Goal: Task Accomplishment & Management: Manage account settings

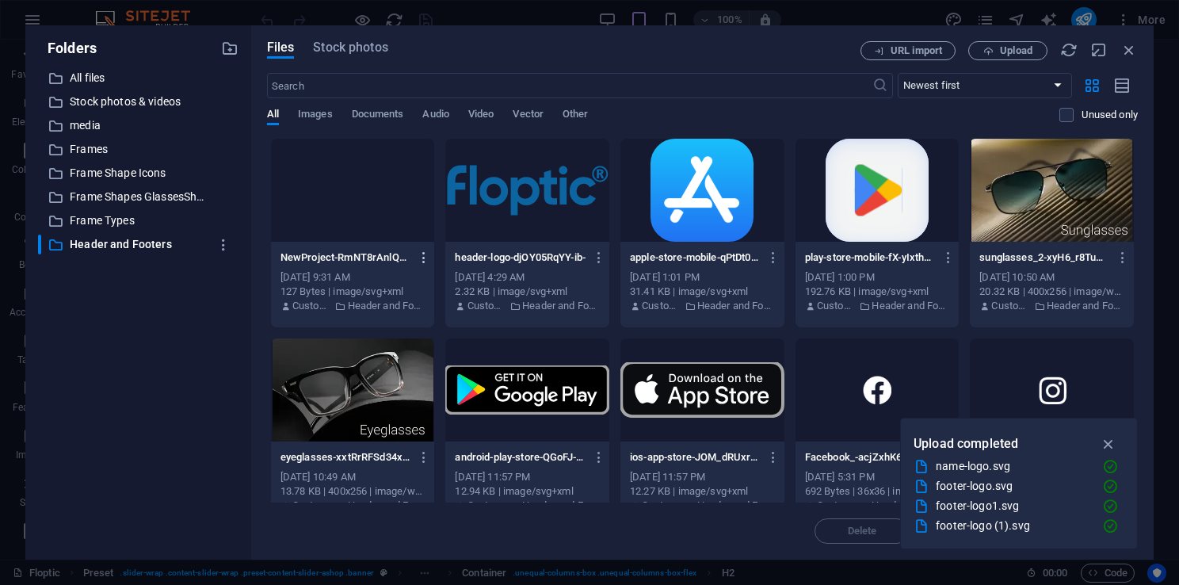
click at [421, 257] on icon "button" at bounding box center [424, 257] width 15 height 14
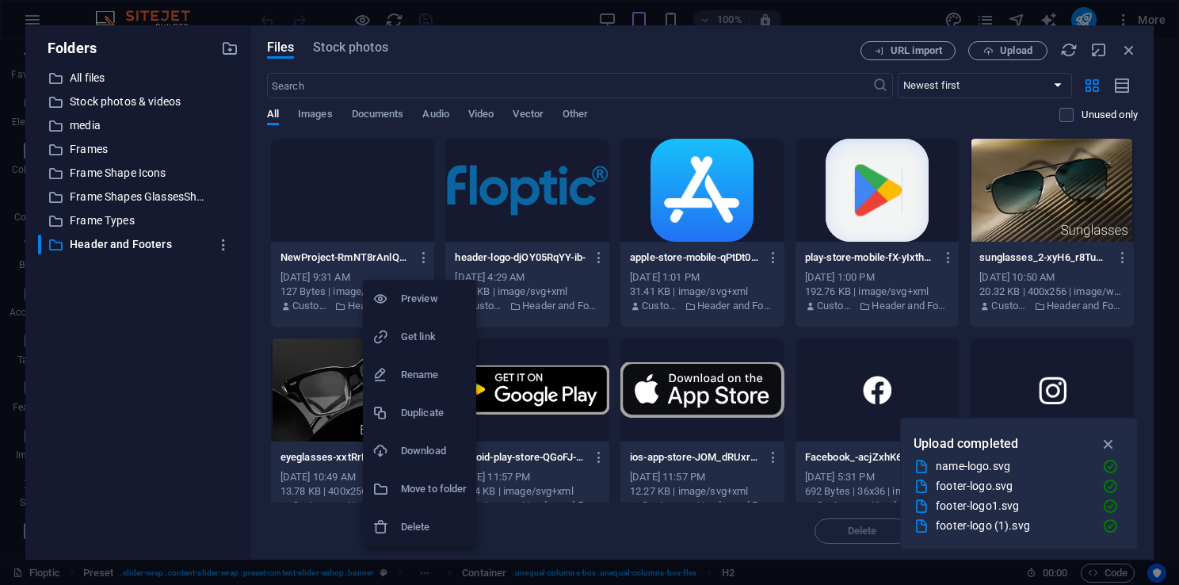
click at [409, 527] on h6 "Delete" at bounding box center [434, 526] width 66 height 19
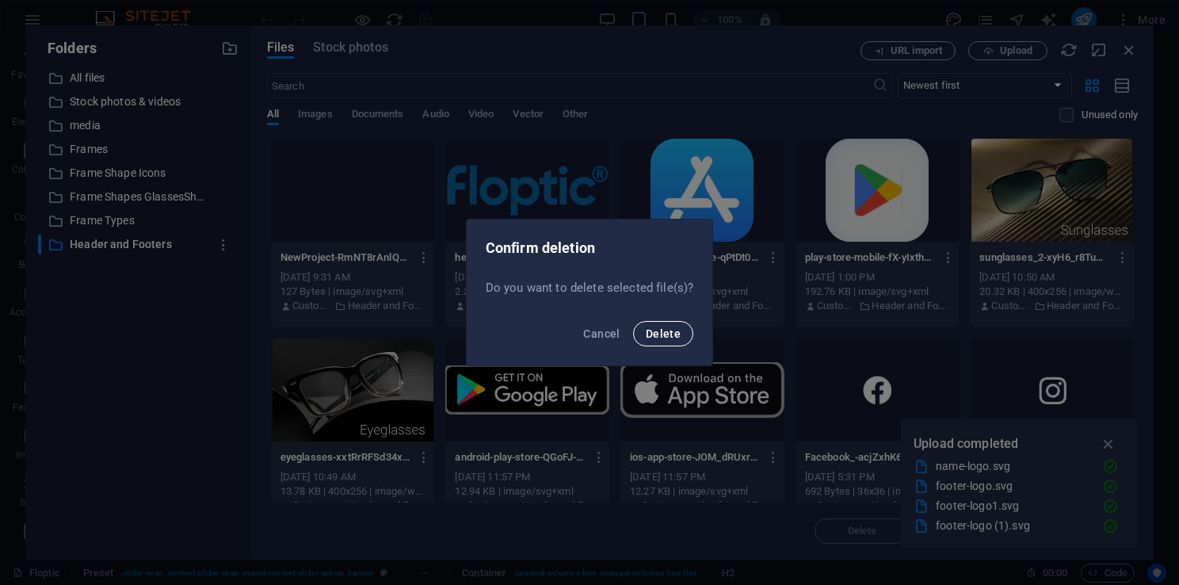
click at [656, 337] on span "Delete" at bounding box center [662, 333] width 35 height 13
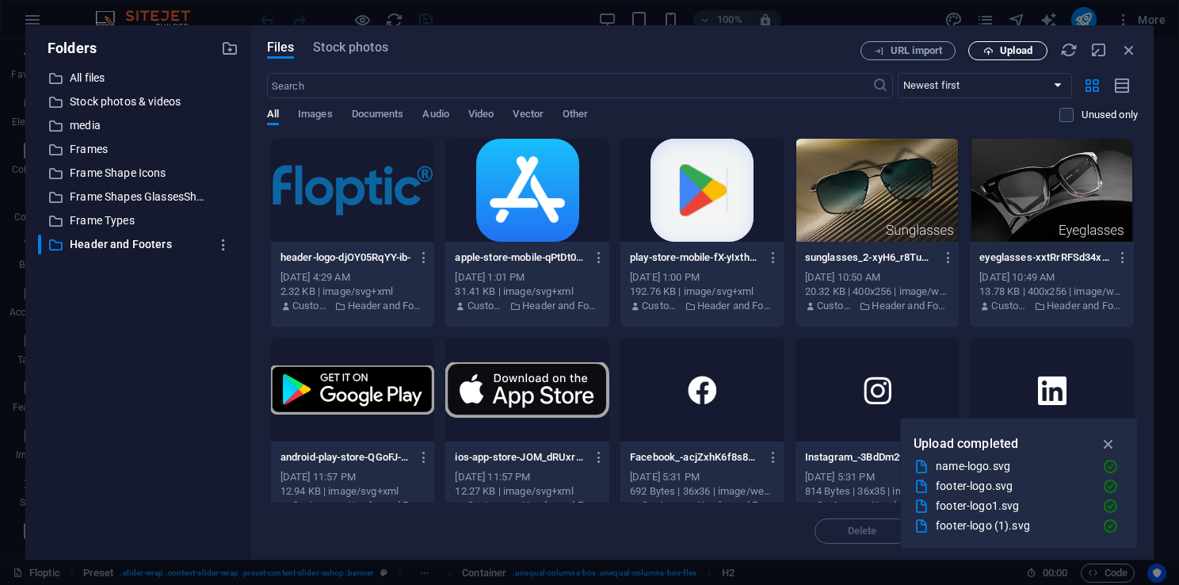
click at [1000, 49] on span "Upload" at bounding box center [1016, 51] width 32 height 10
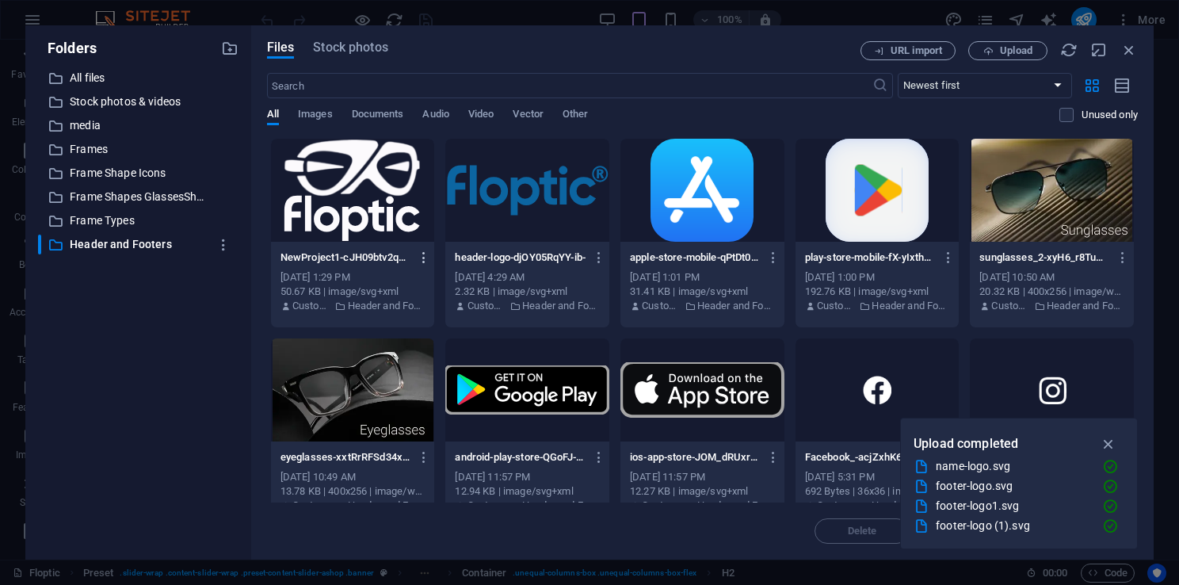
click at [428, 257] on icon "button" at bounding box center [424, 257] width 15 height 14
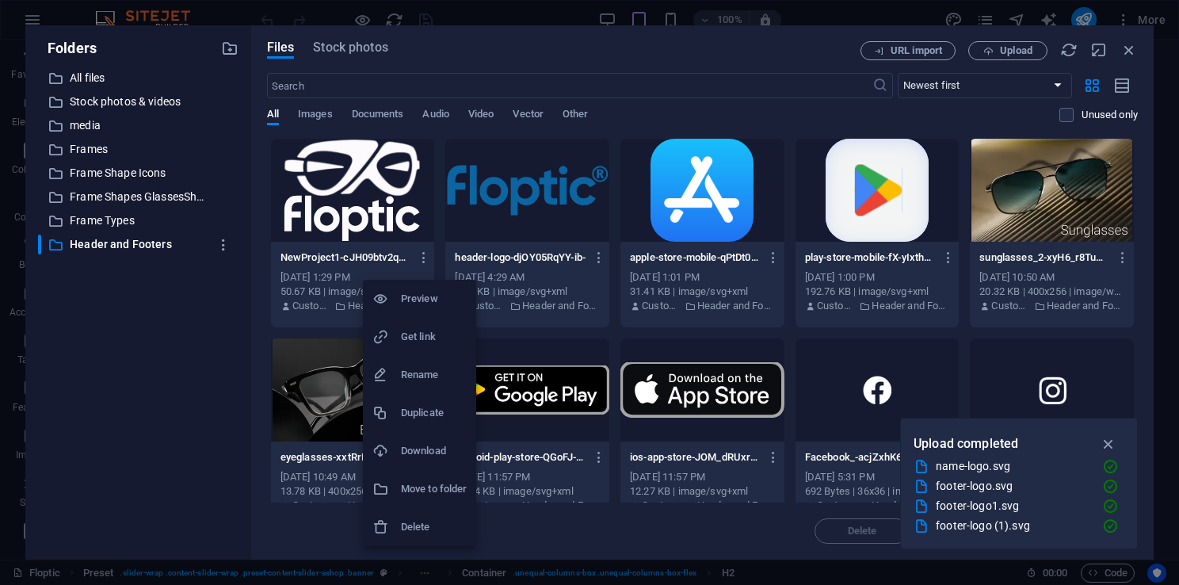
click at [418, 372] on h6 "Rename" at bounding box center [434, 374] width 66 height 19
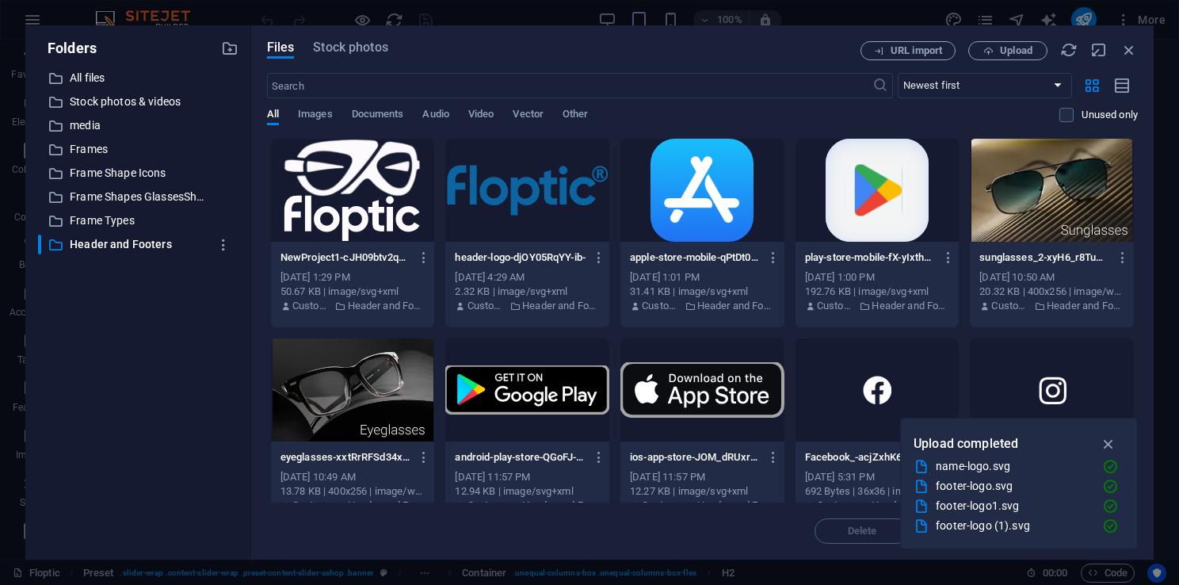
scroll to position [0, 82]
click at [329, 253] on input "NewProject1-cJH09btv2qJsG05Ek9Hefg.svg" at bounding box center [345, 257] width 130 height 13
type input "footer-logo-cJH09btv2qJsG05Ek9Hefg.svg"
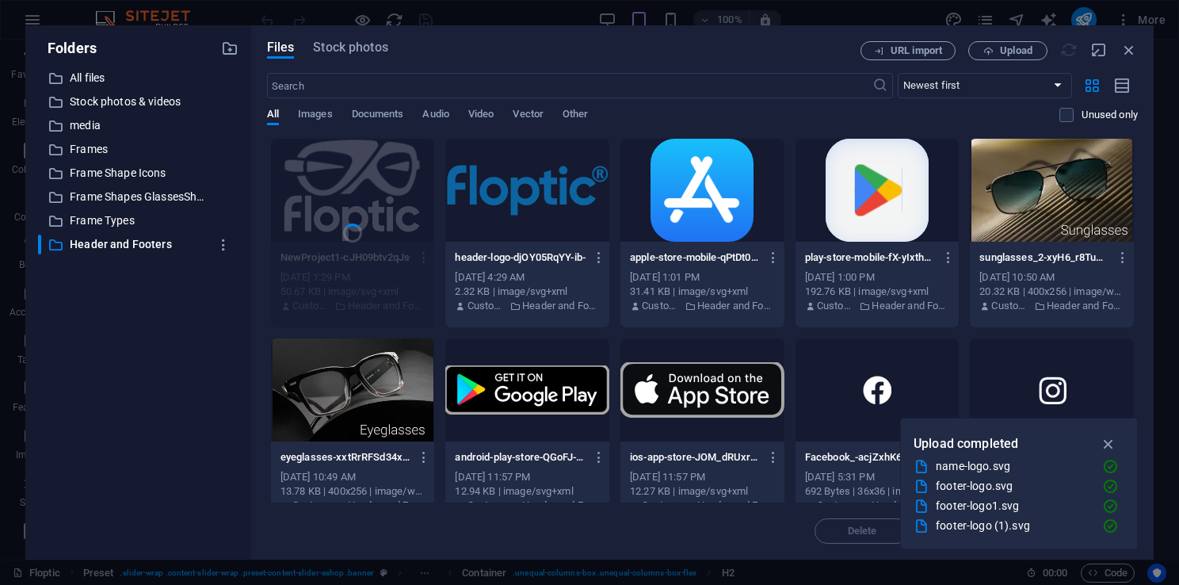
click at [648, 111] on div "All Images Documents Audio Video Vector Other" at bounding box center [663, 123] width 793 height 30
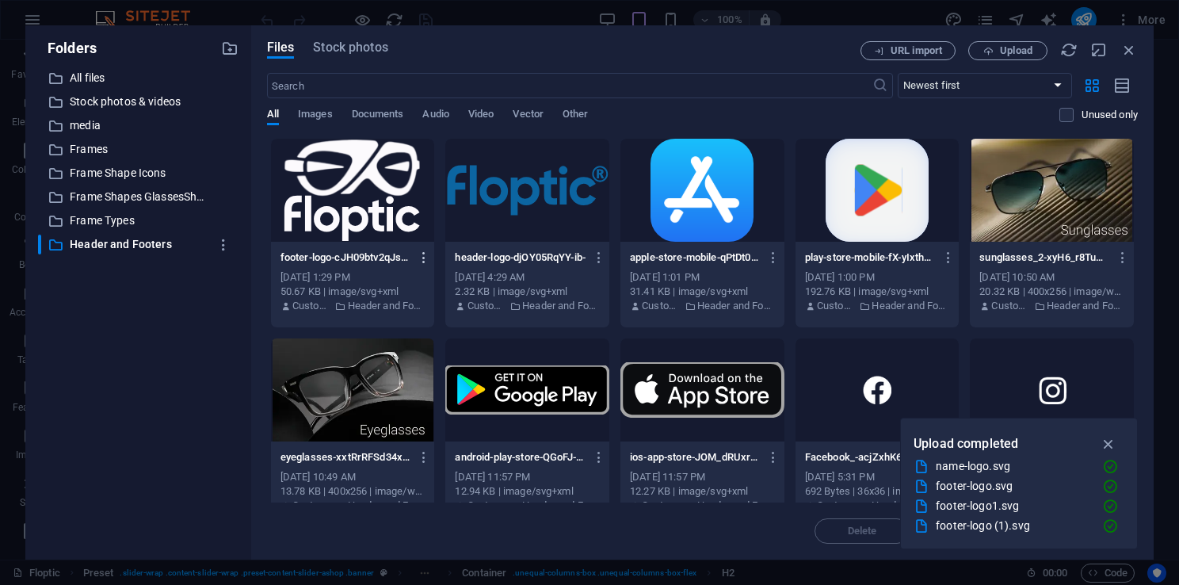
click at [422, 255] on icon "button" at bounding box center [424, 257] width 15 height 14
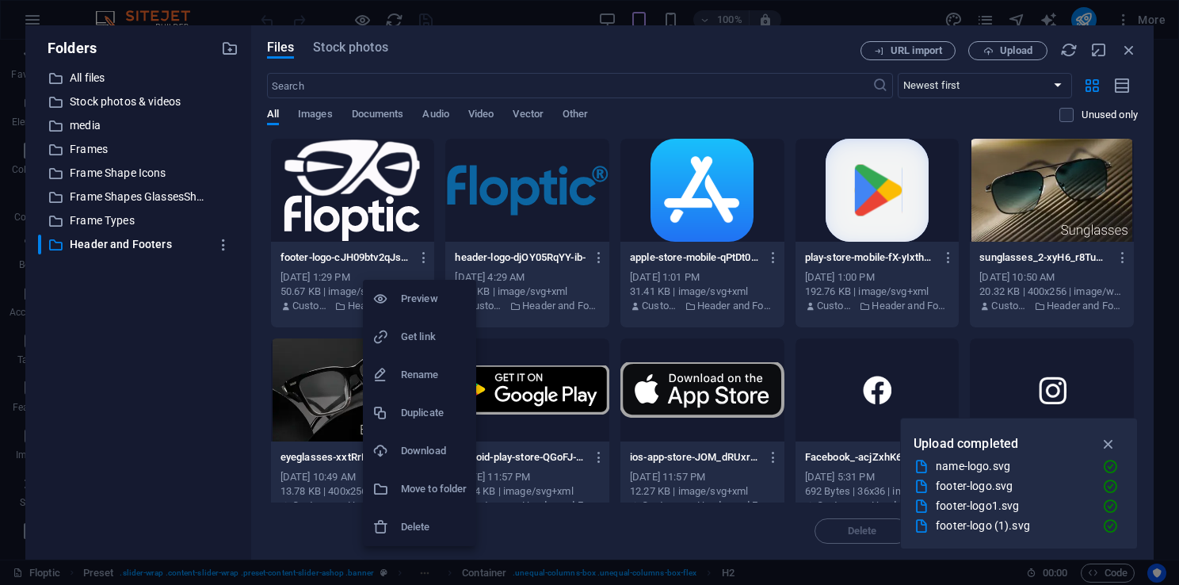
click at [414, 338] on h6 "Get link" at bounding box center [434, 336] width 66 height 19
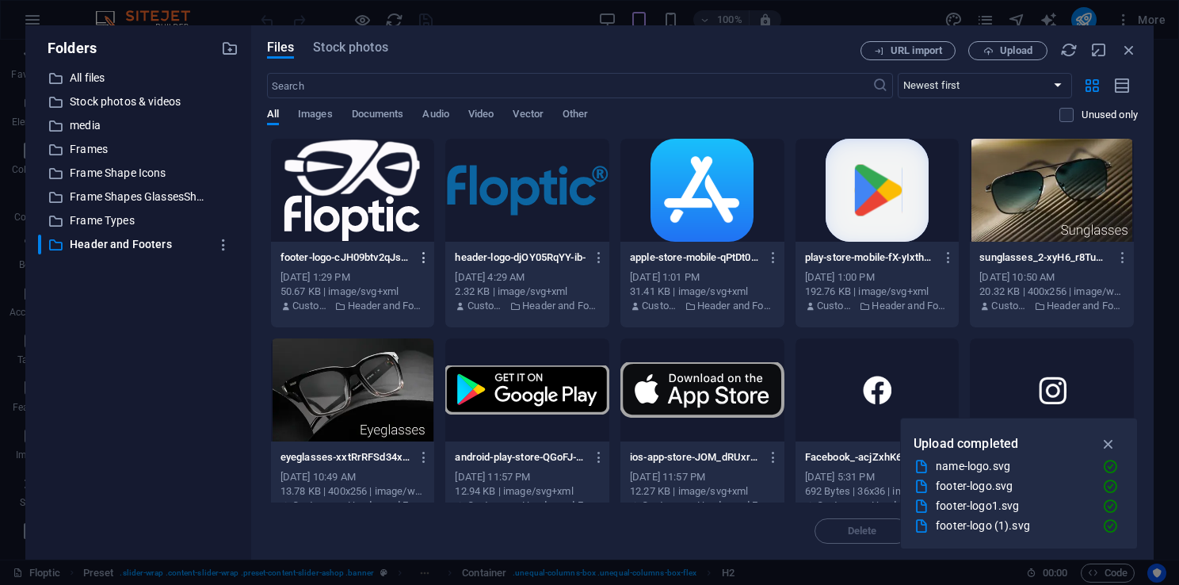
click at [418, 258] on icon "button" at bounding box center [424, 257] width 15 height 14
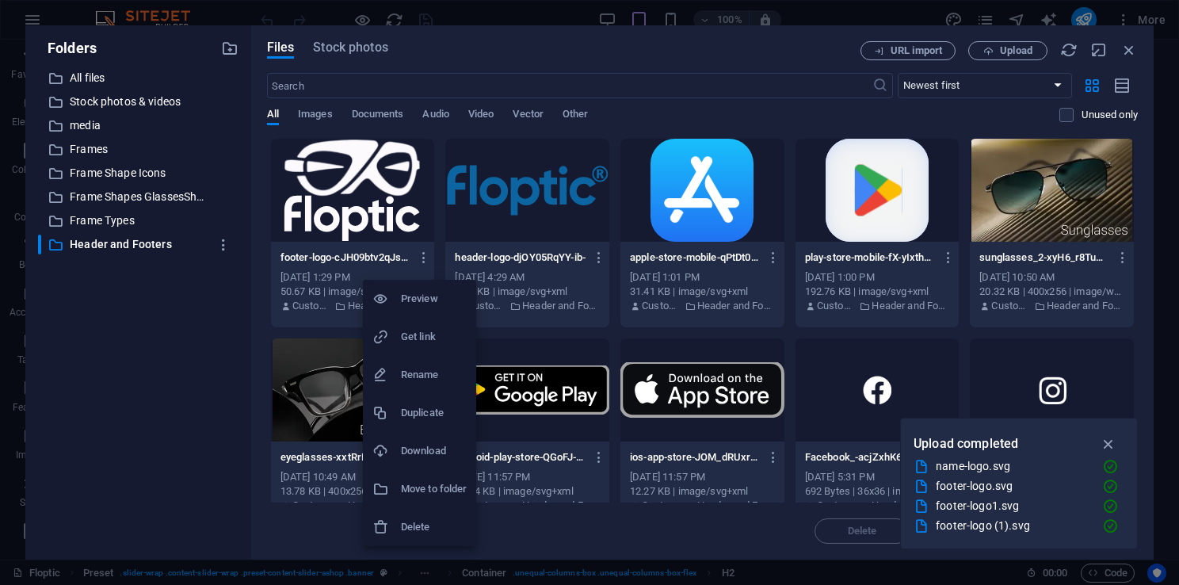
click at [415, 375] on h6 "Rename" at bounding box center [434, 374] width 66 height 19
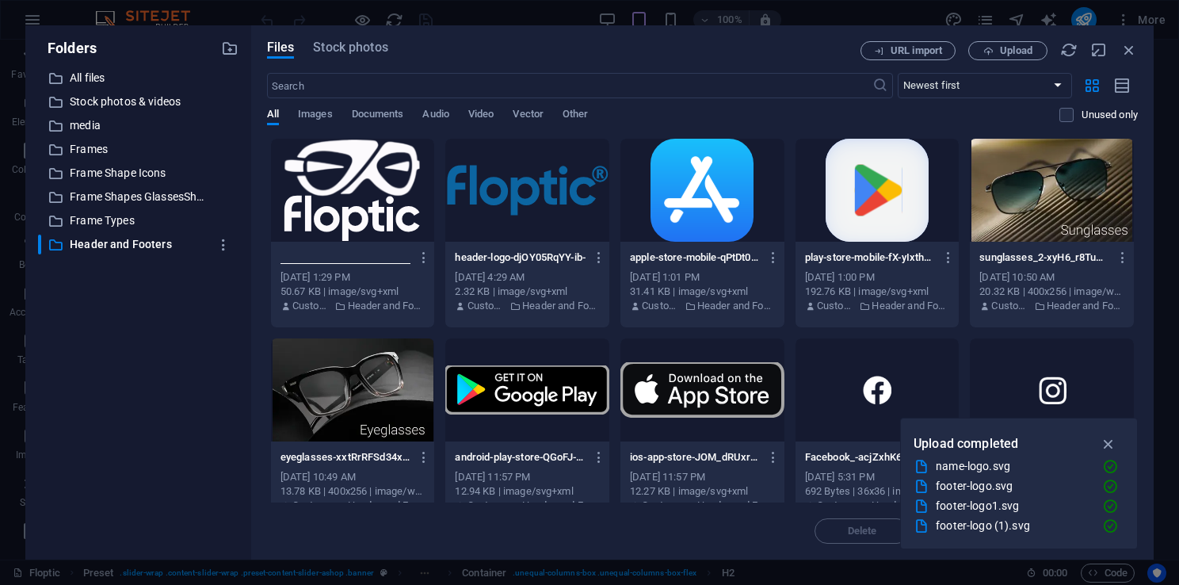
click at [338, 254] on input "footer-logo-cJH09btv2qJsG05Ek9Hefg-LrGLi8XxLRd8iVfoQ8RHVA.svg" at bounding box center [345, 257] width 130 height 13
click at [358, 257] on input "footer-logo-cJH09btv2qJsG05Ek9Hefg-LrGLi8XxLRd8iVfoQ8RHVA.svg" at bounding box center [345, 257] width 130 height 13
click at [390, 258] on input "footer-logo-cJH09btv2qJsG05Ek9Hefg-LrGLi8XxLRd8iVfoQ8RHVA.svg" at bounding box center [345, 257] width 130 height 13
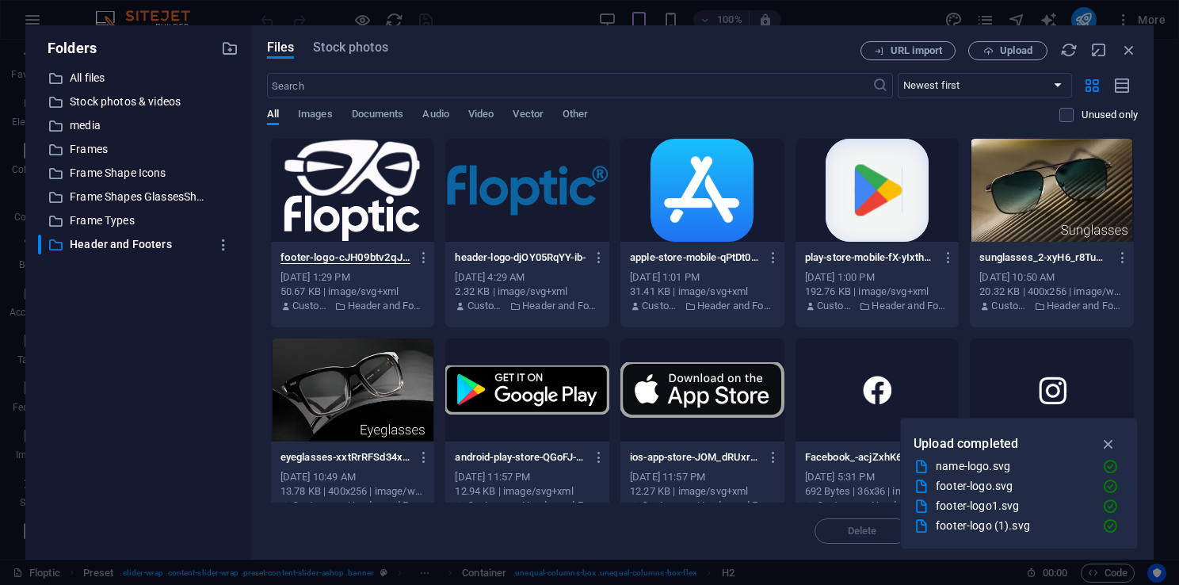
drag, startPoint x: 390, startPoint y: 258, endPoint x: 333, endPoint y: 259, distance: 56.2
click at [333, 259] on input "footer-logo-cJH09btv2qJsG05Ek9Hefg-LrGLi8XxLRd8iVfoQ8RHVA.svg" at bounding box center [345, 257] width 130 height 13
type input "footer-logo.svg"
click at [485, 327] on div "header-logo-djOY05RqYY-ib-[GEOGRAPHIC_DATA]svg header-logo-djOY05RqYY-ib-[GEOGR…" at bounding box center [527, 233] width 166 height 190
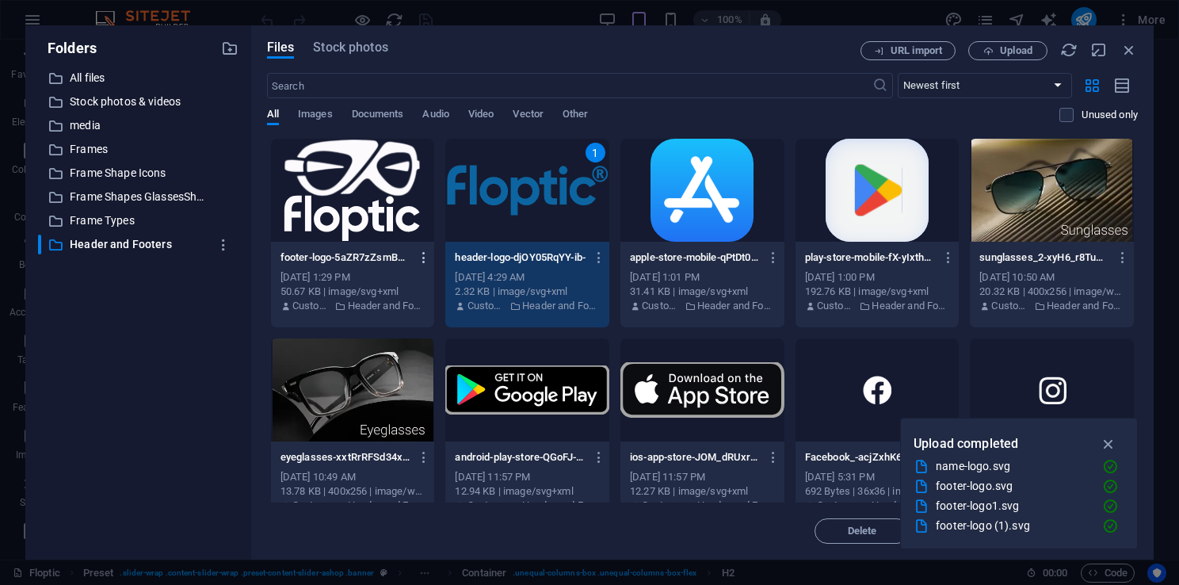
click at [425, 258] on icon "button" at bounding box center [424, 257] width 15 height 14
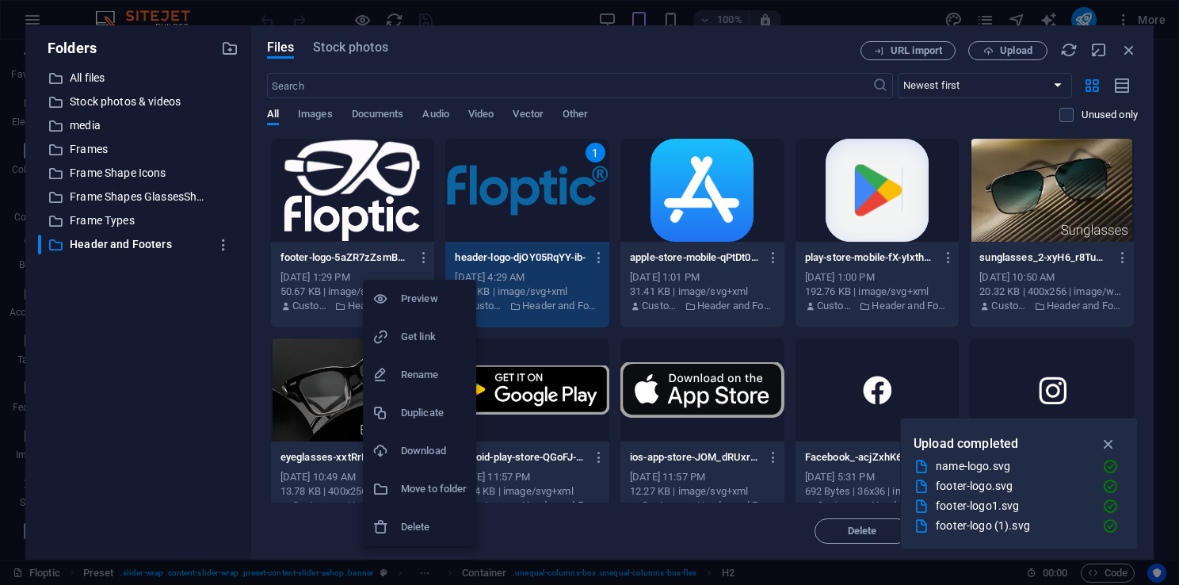
click at [413, 344] on h6 "Get link" at bounding box center [434, 336] width 66 height 19
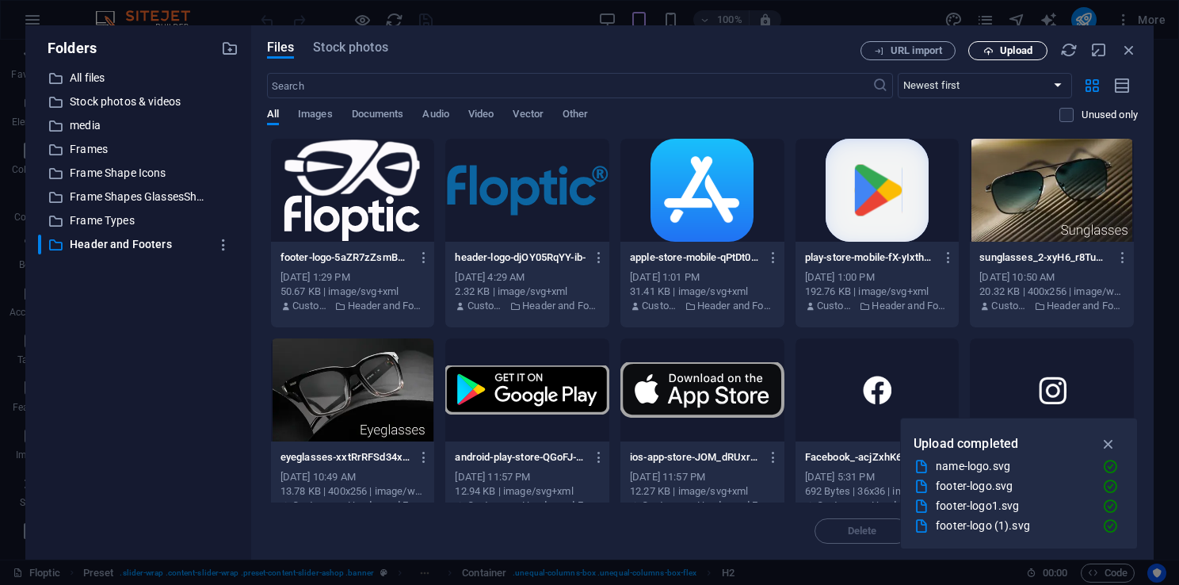
click at [1000, 49] on span "Upload" at bounding box center [1016, 51] width 32 height 10
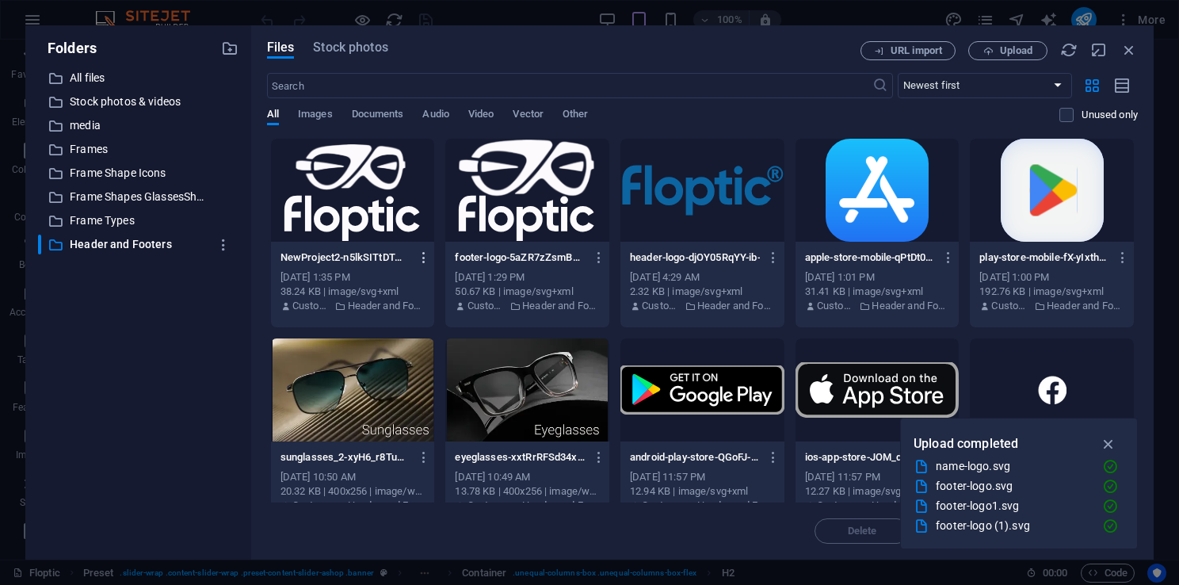
click at [421, 260] on icon "button" at bounding box center [424, 257] width 15 height 14
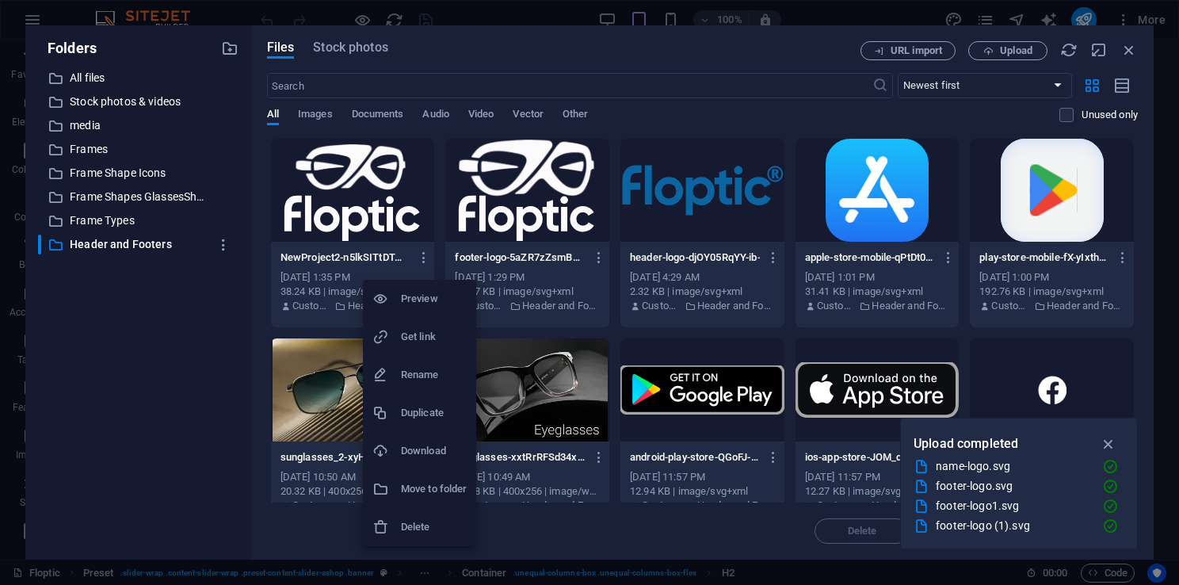
click at [420, 338] on h6 "Get link" at bounding box center [434, 336] width 66 height 19
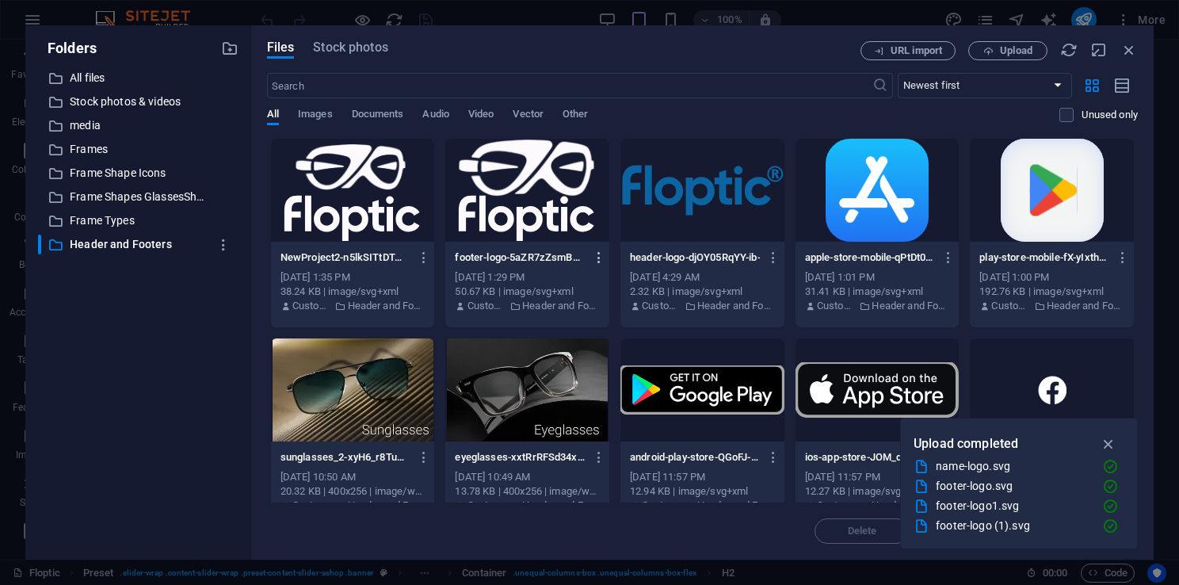
click at [594, 254] on icon "button" at bounding box center [599, 257] width 15 height 14
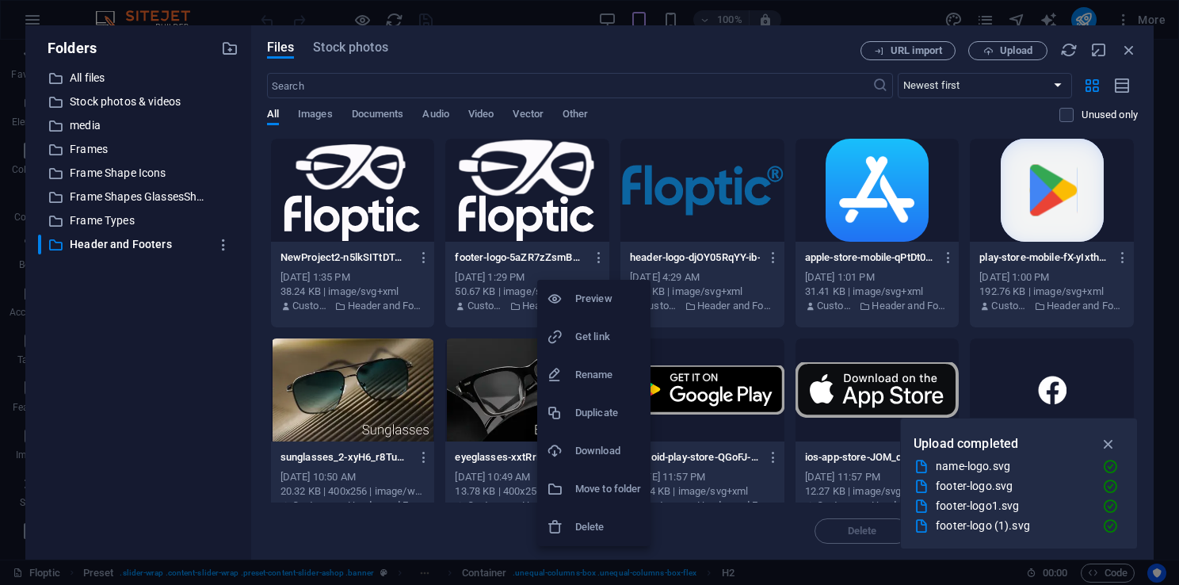
click at [511, 261] on div at bounding box center [589, 292] width 1179 height 585
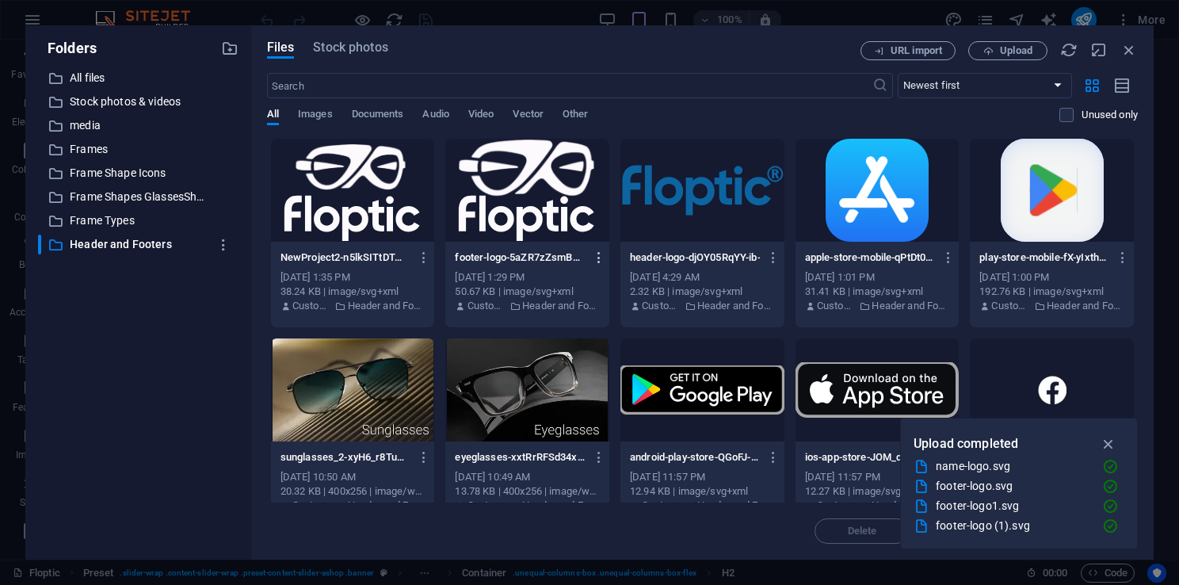
click at [599, 258] on icon "button" at bounding box center [599, 257] width 15 height 14
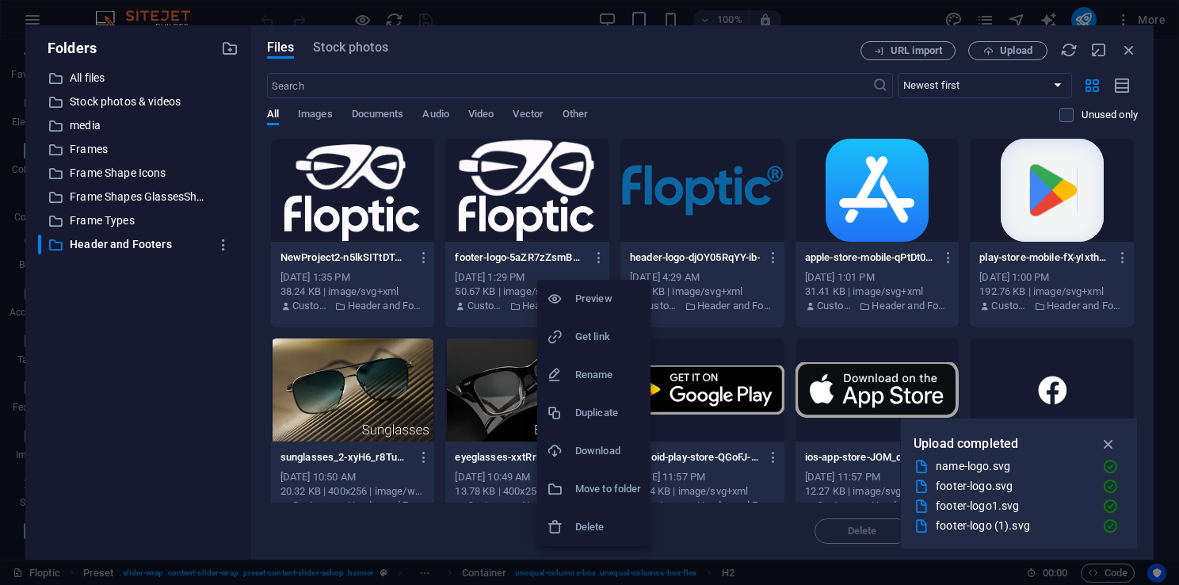
click at [591, 378] on h6 "Rename" at bounding box center [608, 374] width 66 height 19
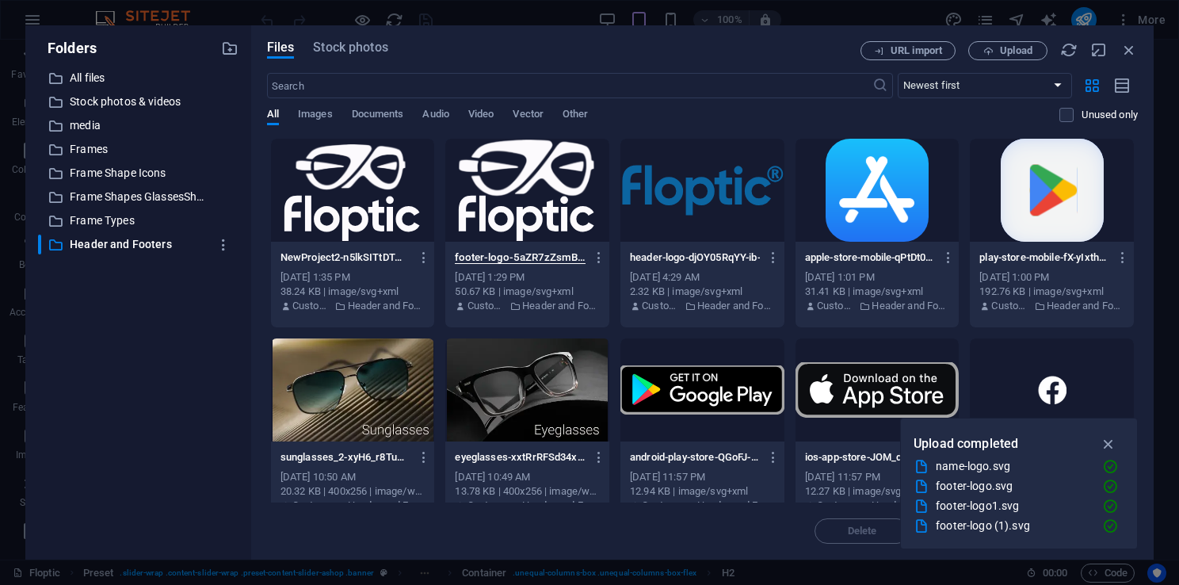
scroll to position [0, 76]
click at [567, 251] on input "footer-logo-5aZR7zZsmBzgHb8FBuInlg.svg" at bounding box center [520, 257] width 130 height 13
click at [596, 261] on icon "button" at bounding box center [599, 257] width 15 height 14
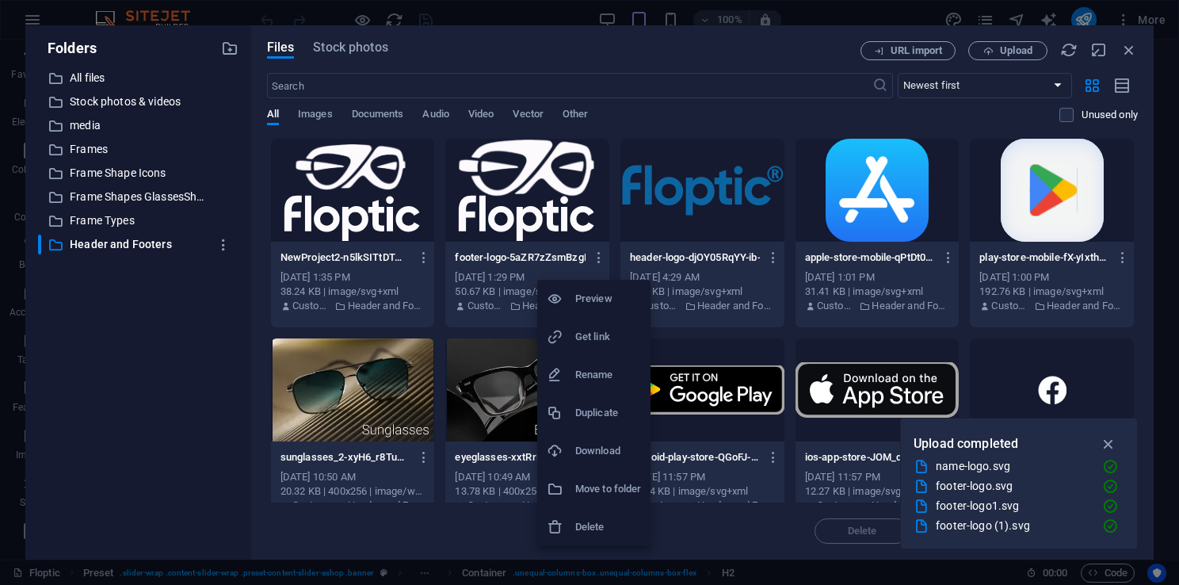
click at [586, 524] on h6 "Delete" at bounding box center [608, 526] width 66 height 19
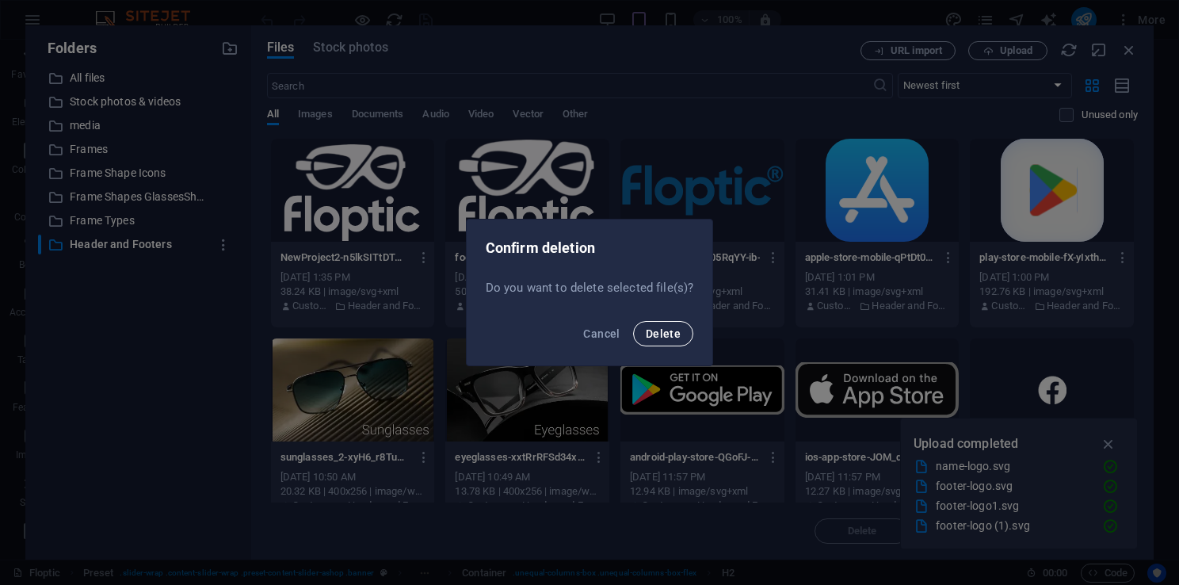
click at [662, 332] on span "Delete" at bounding box center [662, 333] width 35 height 13
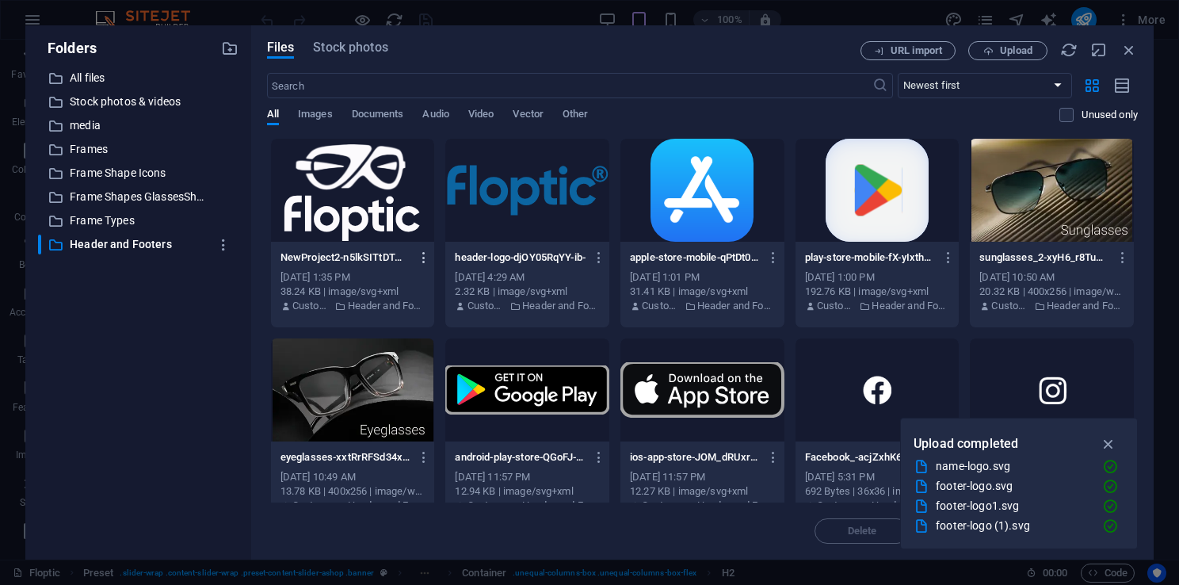
click at [421, 262] on icon "button" at bounding box center [424, 257] width 15 height 14
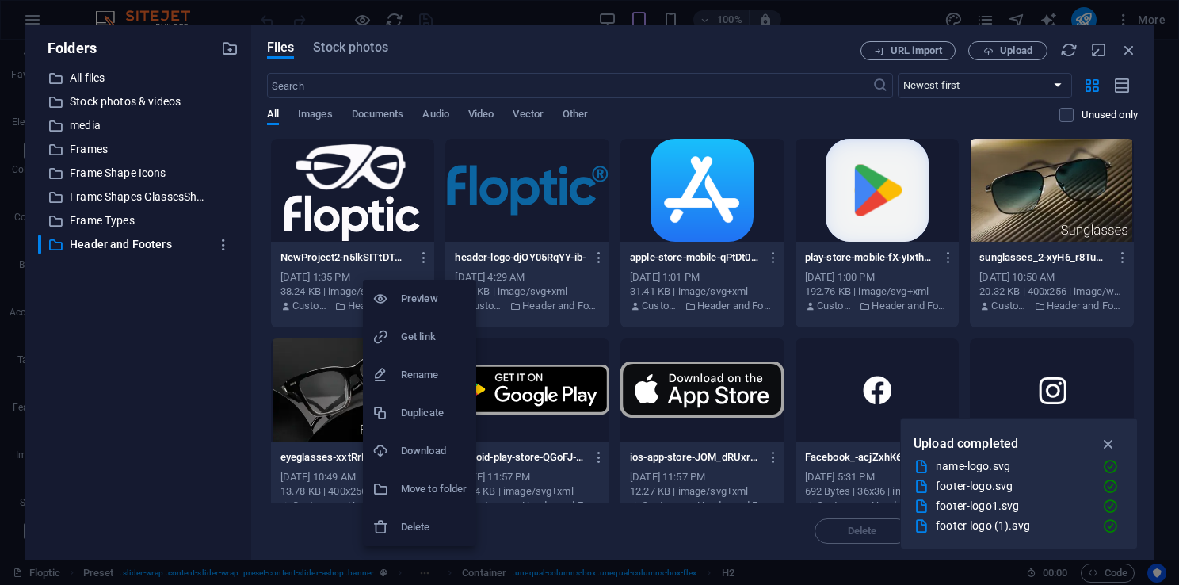
click at [413, 381] on h6 "Rename" at bounding box center [434, 374] width 66 height 19
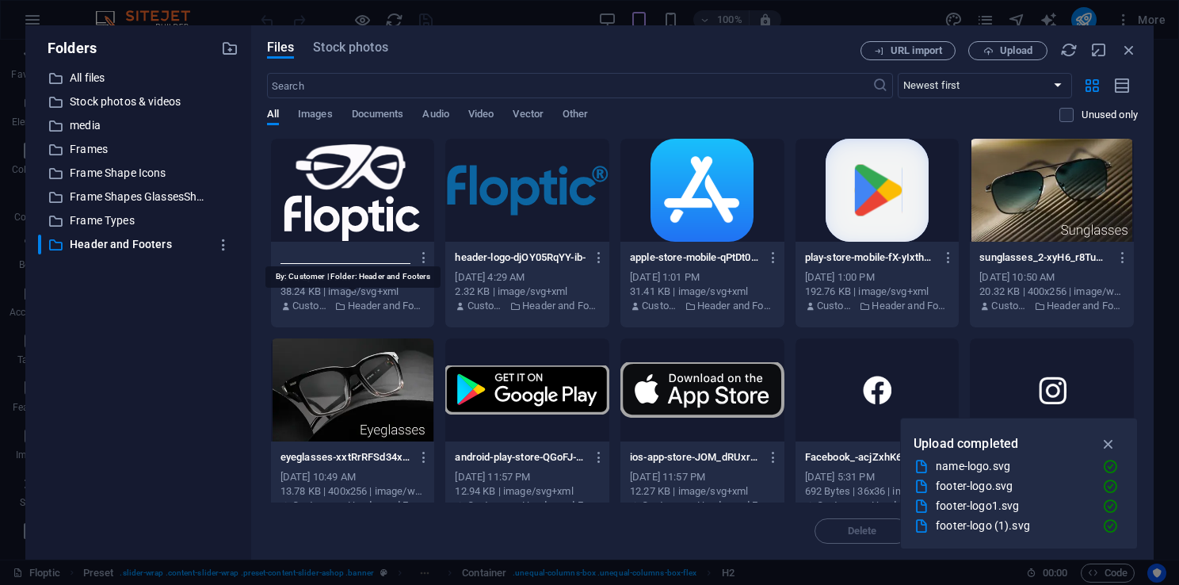
paste input "footer-logo-5aZR7zZsmBzgHb8FBuInlg.svg"
type input "footer-logo-5aZR7zZsmBzgHb8FBuInlg.svg"
click at [214, 336] on div "​ All files All files ​ Stock photos & videos Stock photos & videos ​ media med…" at bounding box center [138, 307] width 200 height 478
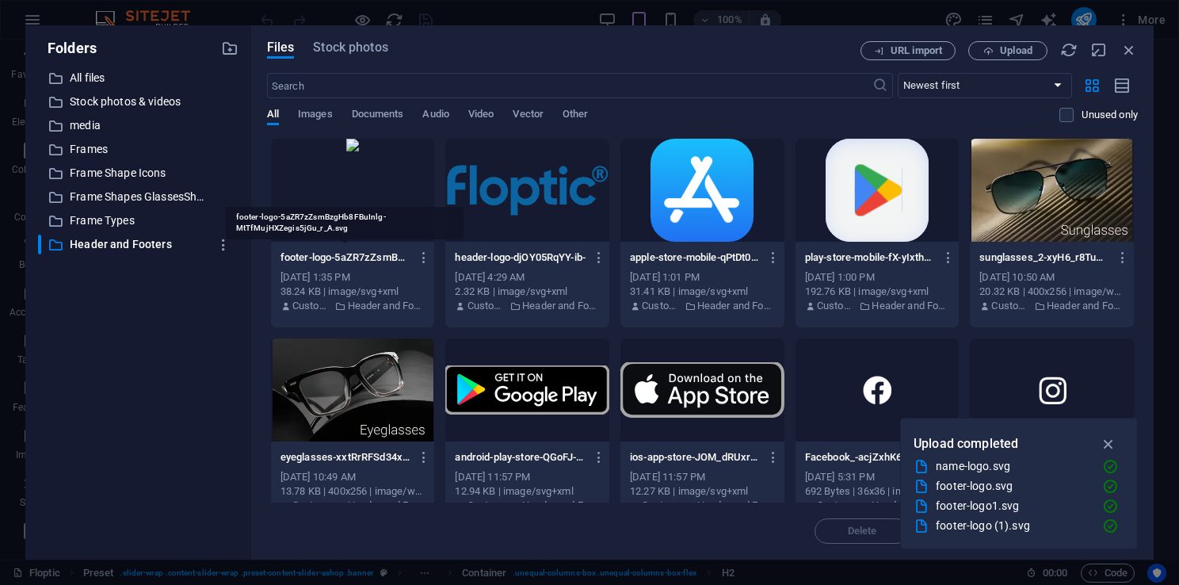
click at [339, 255] on p "footer-logo-5aZR7zZsmBzgHb8FBuInlg-MtTfMujHXZegis5jGu_r_A.svg" at bounding box center [345, 257] width 130 height 14
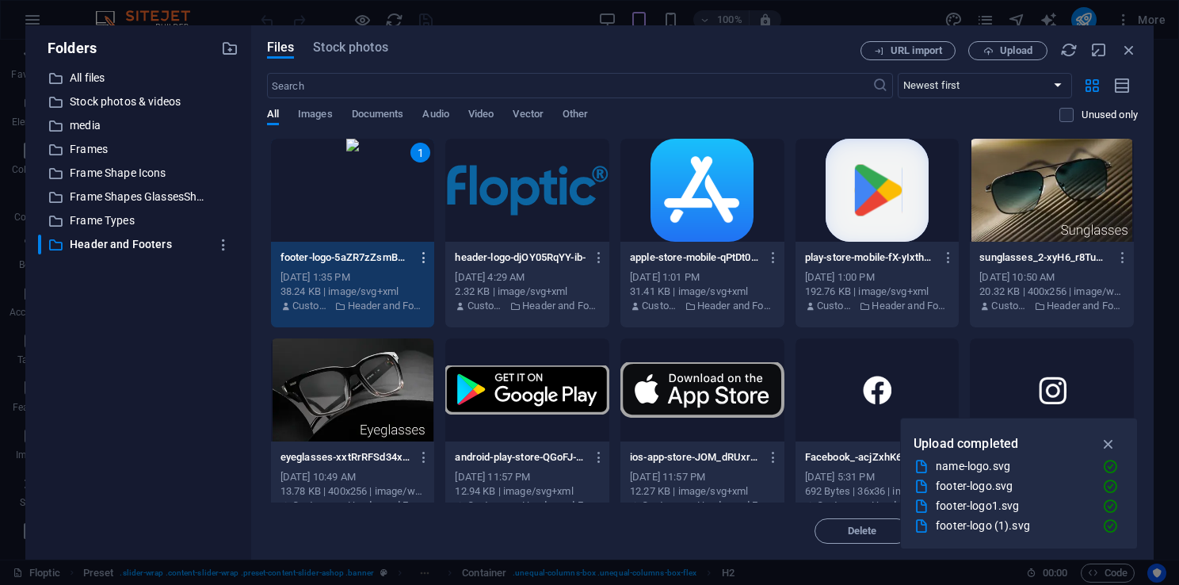
click at [422, 256] on icon "button" at bounding box center [424, 257] width 15 height 14
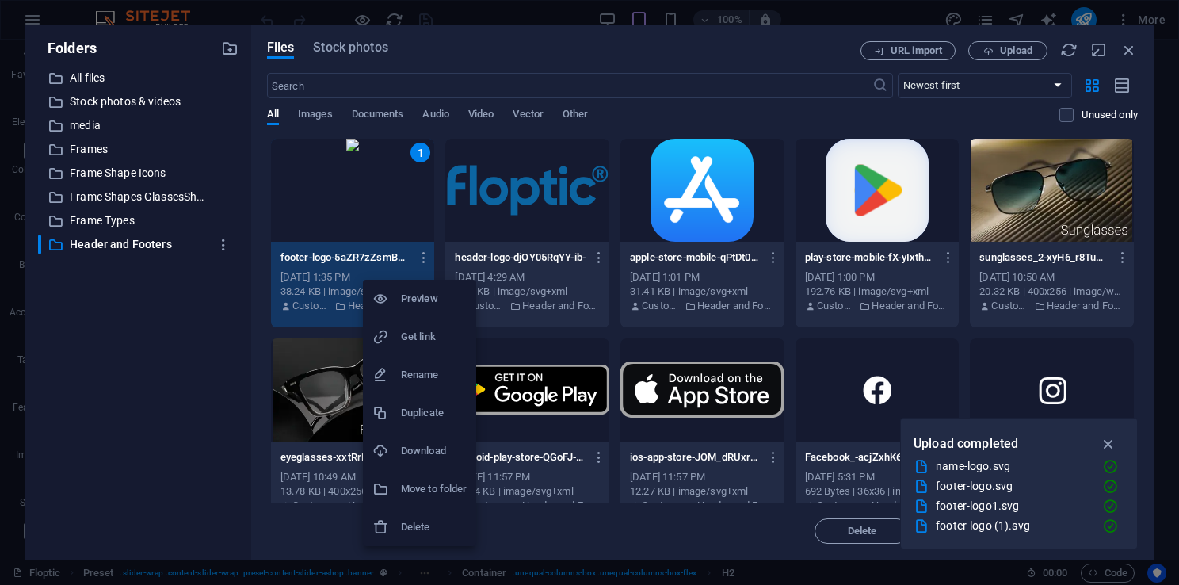
click at [417, 371] on h6 "Rename" at bounding box center [434, 374] width 66 height 19
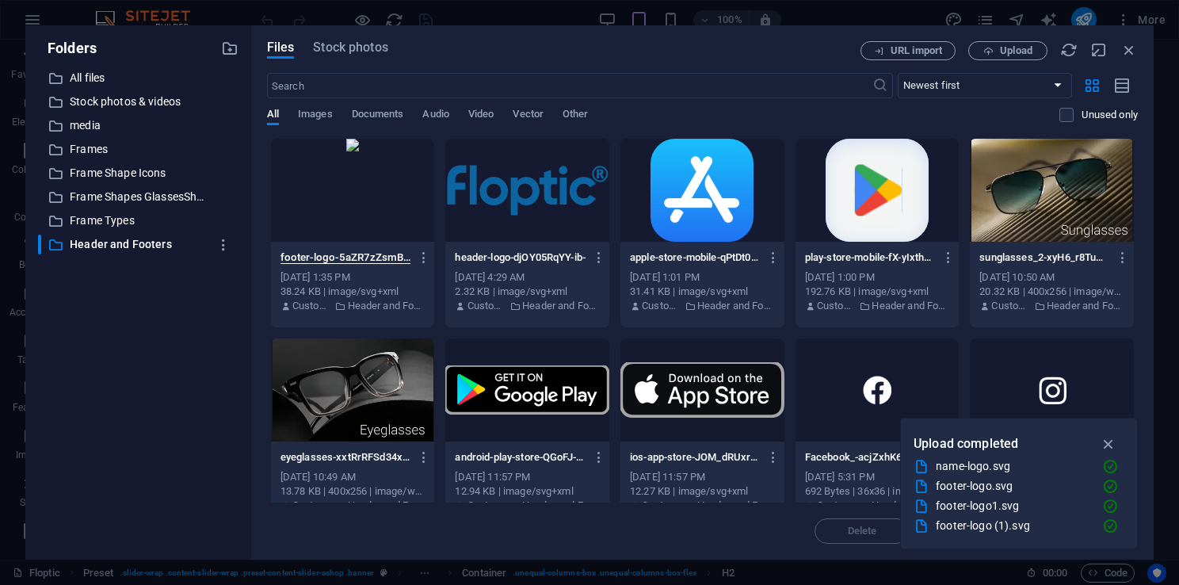
click at [358, 265] on div "footer-logo-5aZR7zZsmBzgHb8FBuInlg-MtTfMujHXZegis5jGu_r_A.svg footer-logo-5aZR7…" at bounding box center [352, 257] width 145 height 25
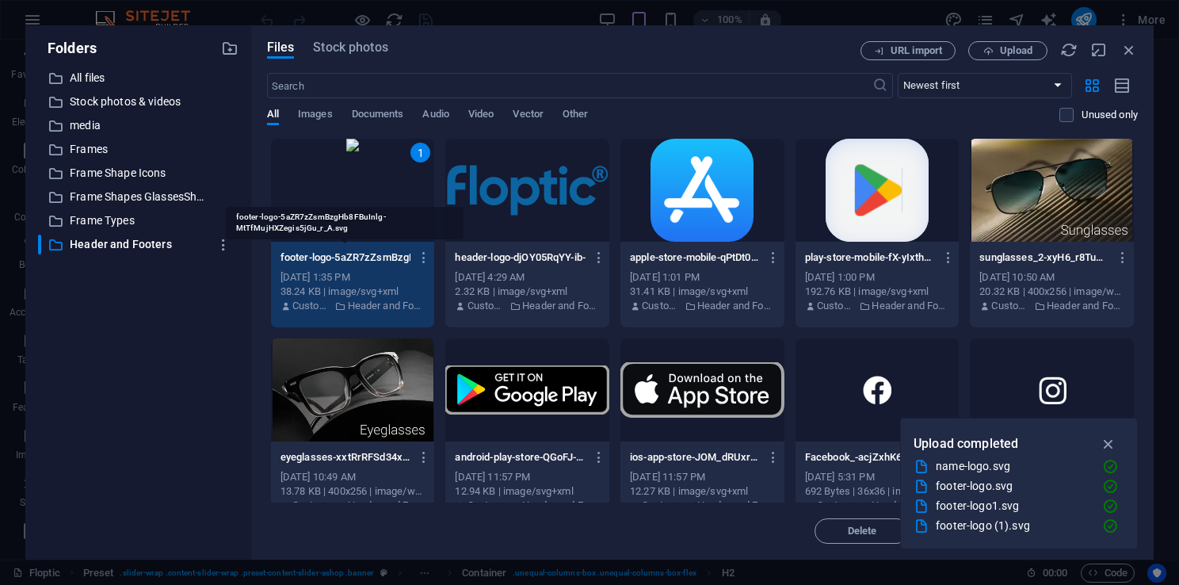
click at [348, 255] on p "footer-logo-5aZR7zZsmBzgHb8FBuInlg-MtTfMujHXZegis5jGu_r_A.svg" at bounding box center [345, 257] width 130 height 14
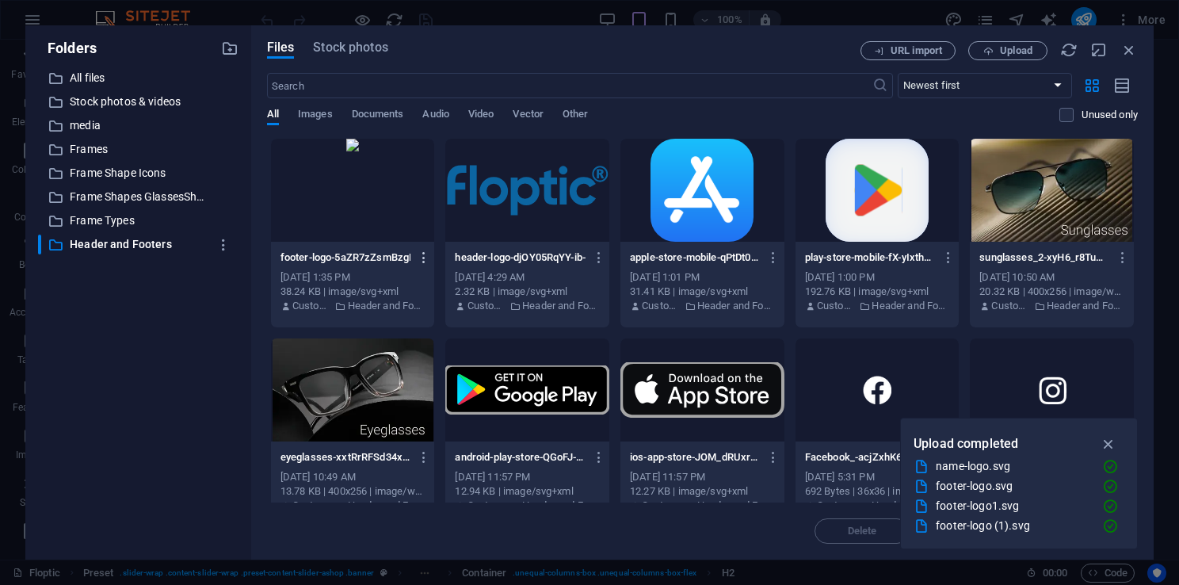
click at [421, 253] on icon "button" at bounding box center [424, 257] width 15 height 14
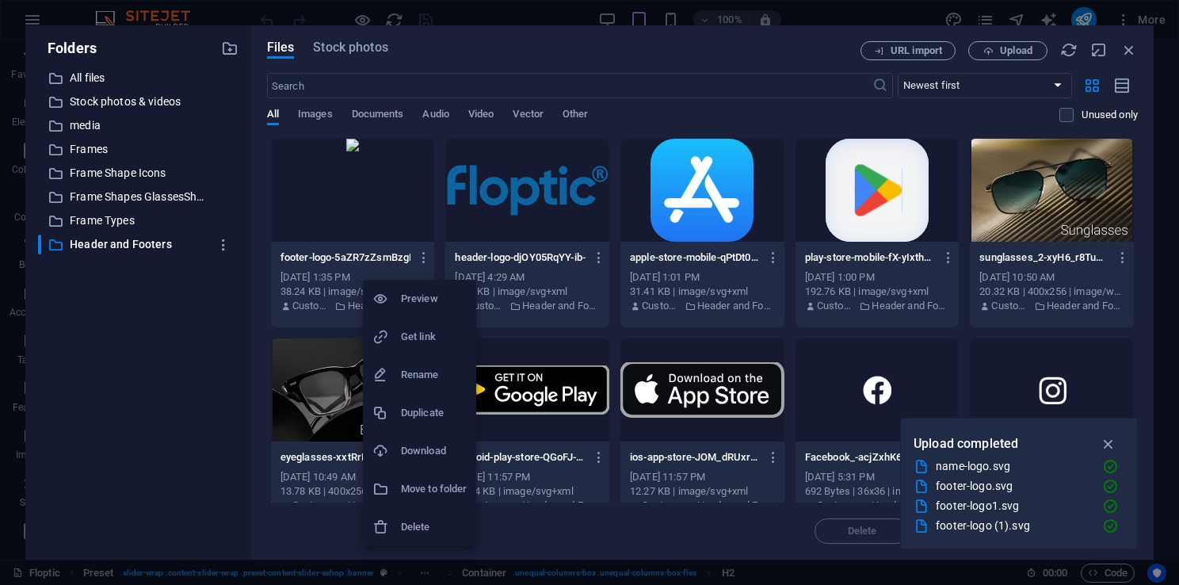
click at [406, 364] on li "Rename" at bounding box center [419, 375] width 113 height 38
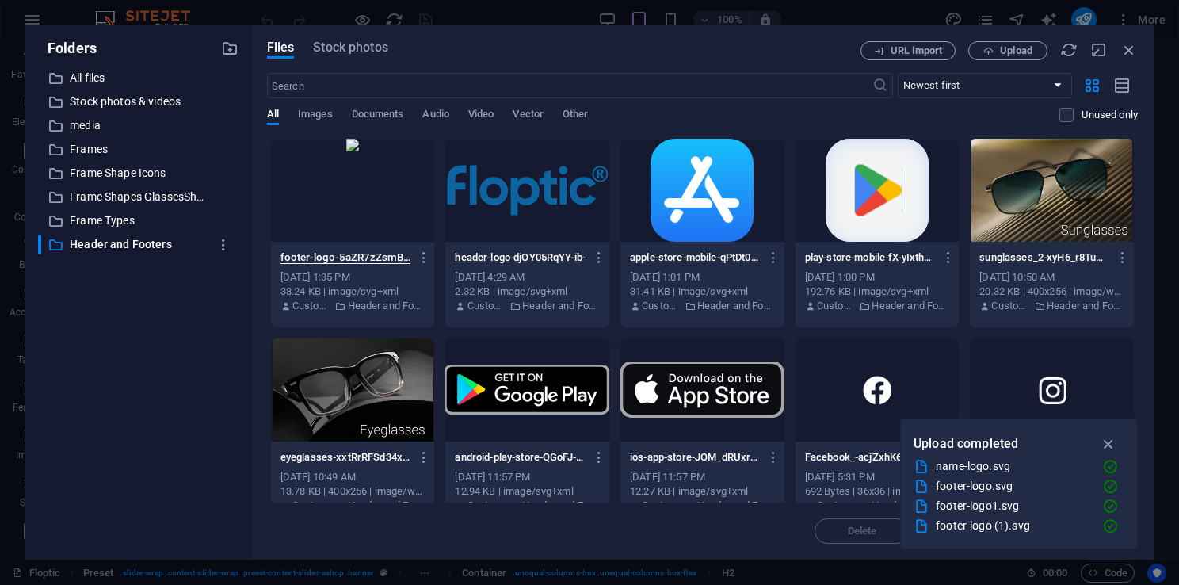
click at [334, 255] on input "footer-logo-5aZR7zZsmBzgHb8FBuInlg-MtTfMujHXZegis5jGu_r_A.svg" at bounding box center [345, 257] width 130 height 13
drag, startPoint x: 337, startPoint y: 255, endPoint x: 388, endPoint y: 255, distance: 51.5
click at [388, 255] on input "footer-logo-5aZR7zZsmBzgHb8FBuInlg-MtTfMujHXZegis5jGu_r_A.svg" at bounding box center [345, 257] width 130 height 13
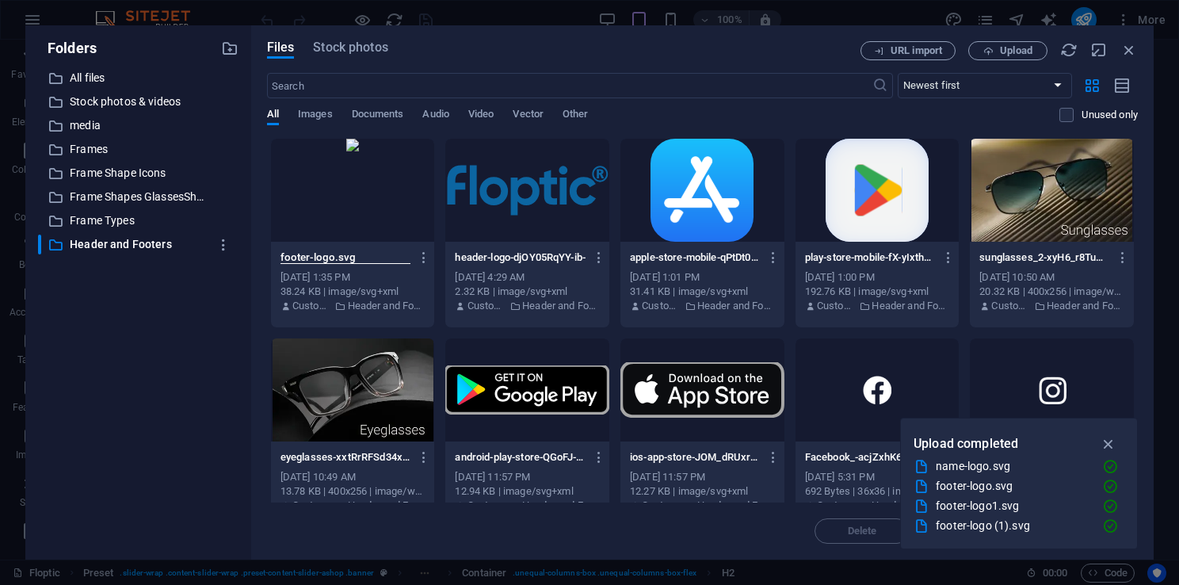
type input "footer-logo.svg"
click at [519, 257] on p "header-logo-djOY05RqYY-ib-[GEOGRAPHIC_DATA]svg" at bounding box center [520, 257] width 130 height 14
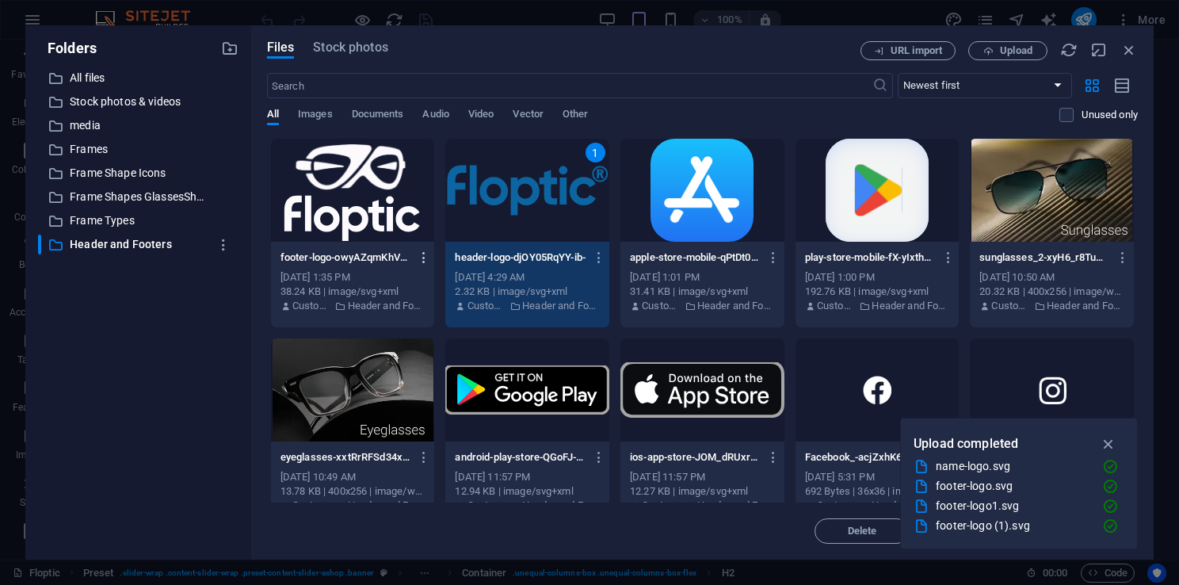
click at [425, 253] on icon "button" at bounding box center [424, 257] width 15 height 14
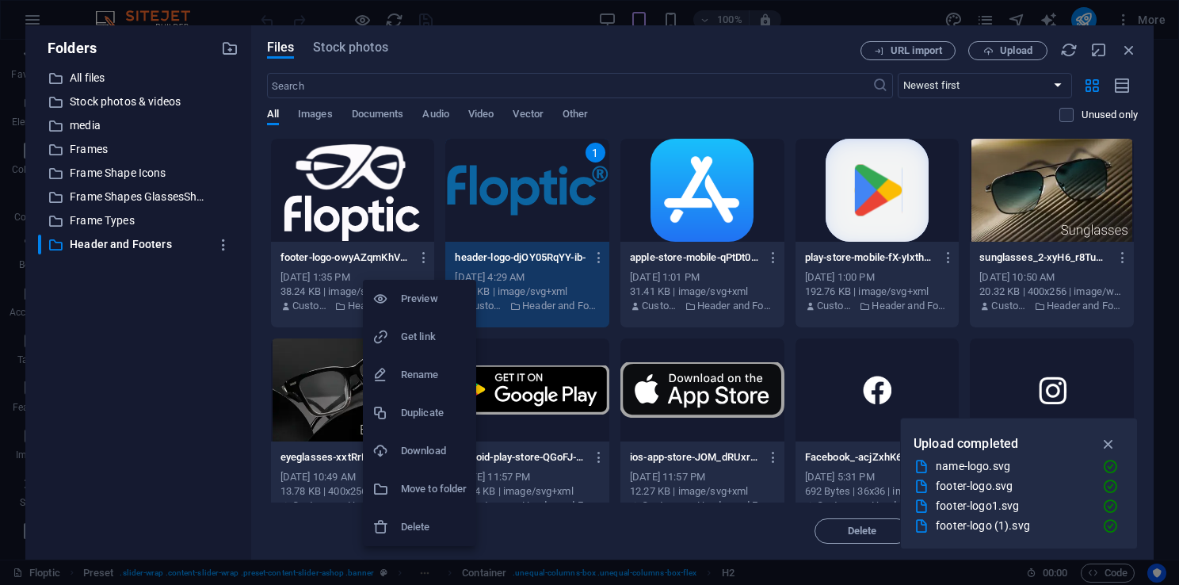
click at [412, 337] on h6 "Get link" at bounding box center [434, 336] width 66 height 19
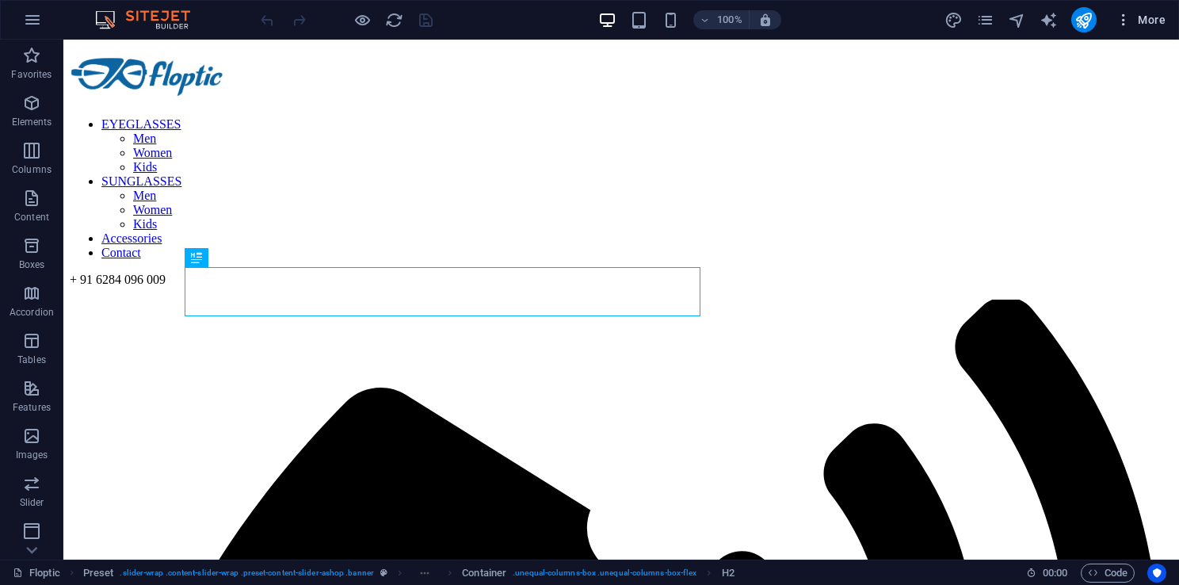
click at [1148, 11] on button "More" at bounding box center [1140, 19] width 63 height 25
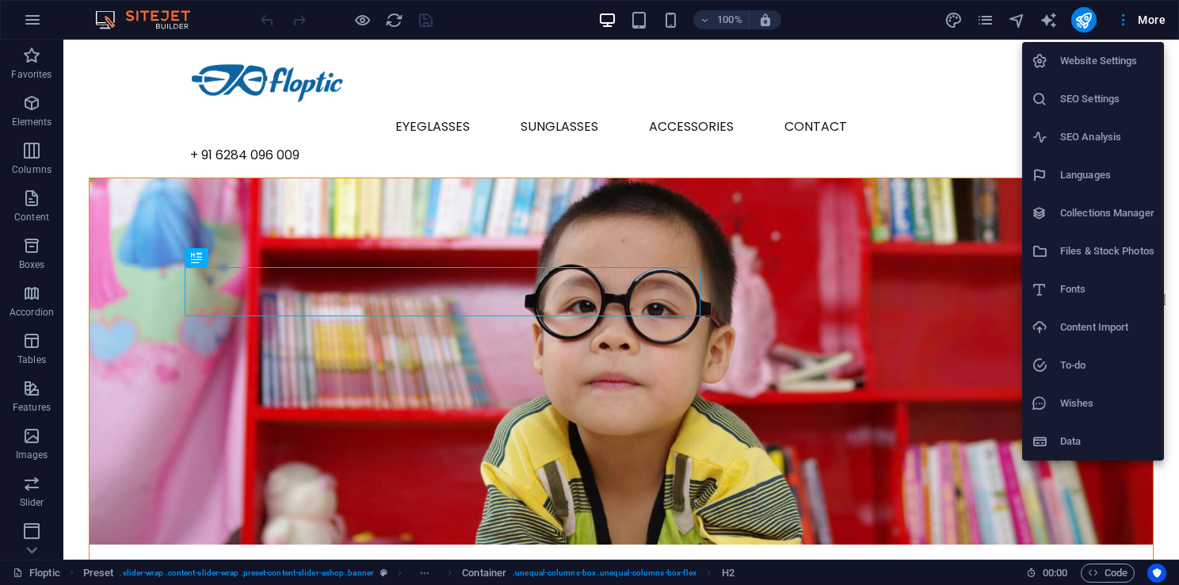
click at [1086, 242] on h6 "Files & Stock Photos" at bounding box center [1107, 251] width 94 height 19
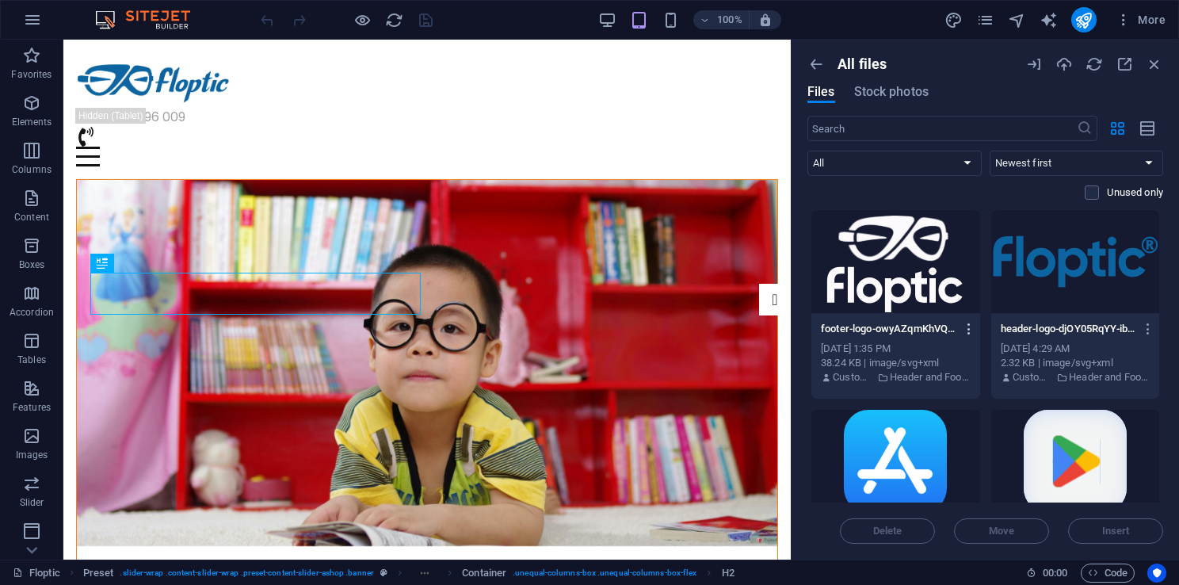
click at [971, 326] on icon "button" at bounding box center [969, 329] width 15 height 14
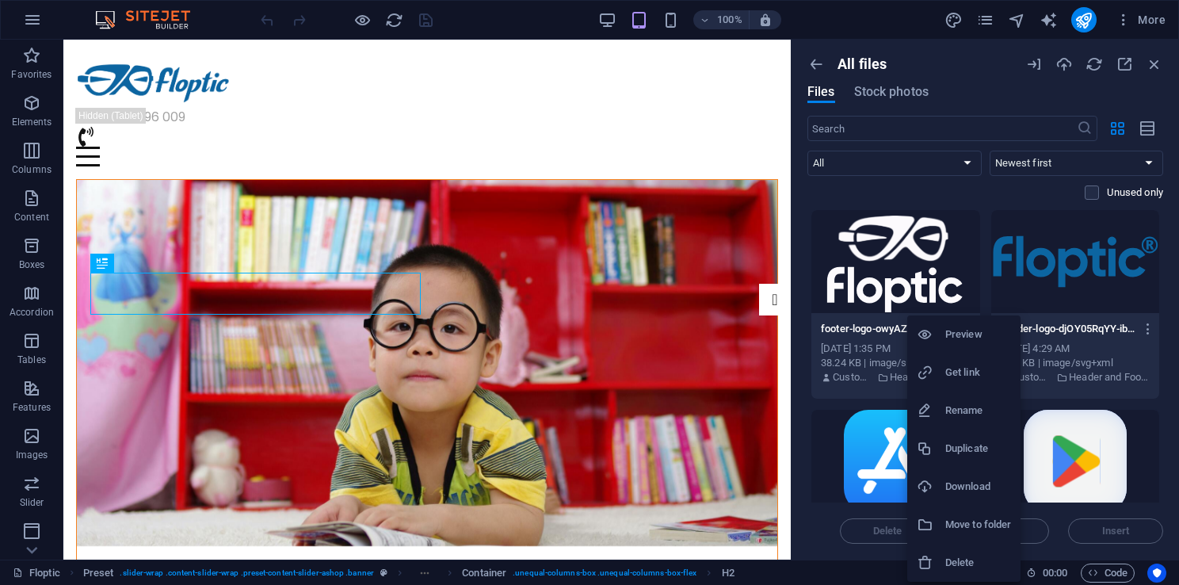
click at [1091, 98] on div at bounding box center [589, 292] width 1179 height 585
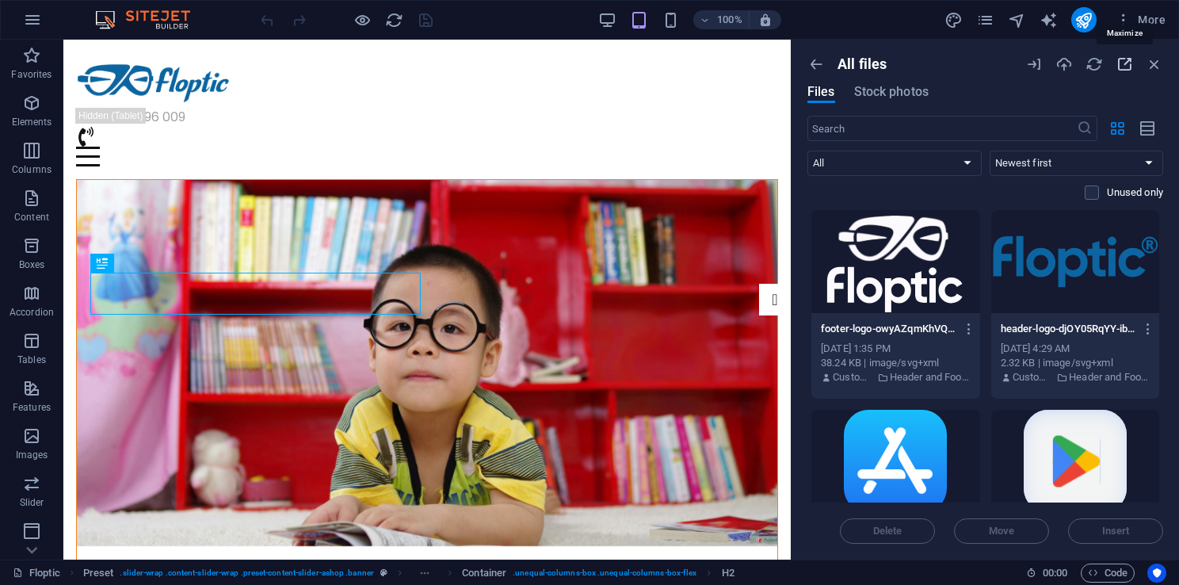
click at [1118, 63] on icon "button" at bounding box center [1123, 63] width 17 height 17
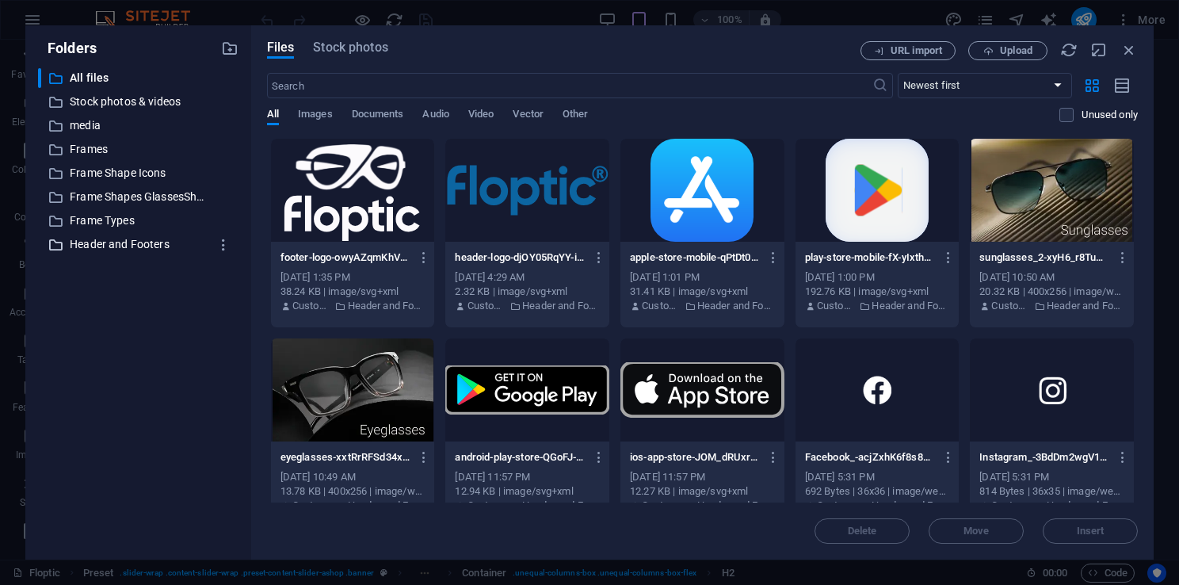
click at [114, 249] on p "Header and Footers" at bounding box center [139, 244] width 139 height 18
click at [1029, 48] on span "Upload" at bounding box center [1016, 51] width 32 height 10
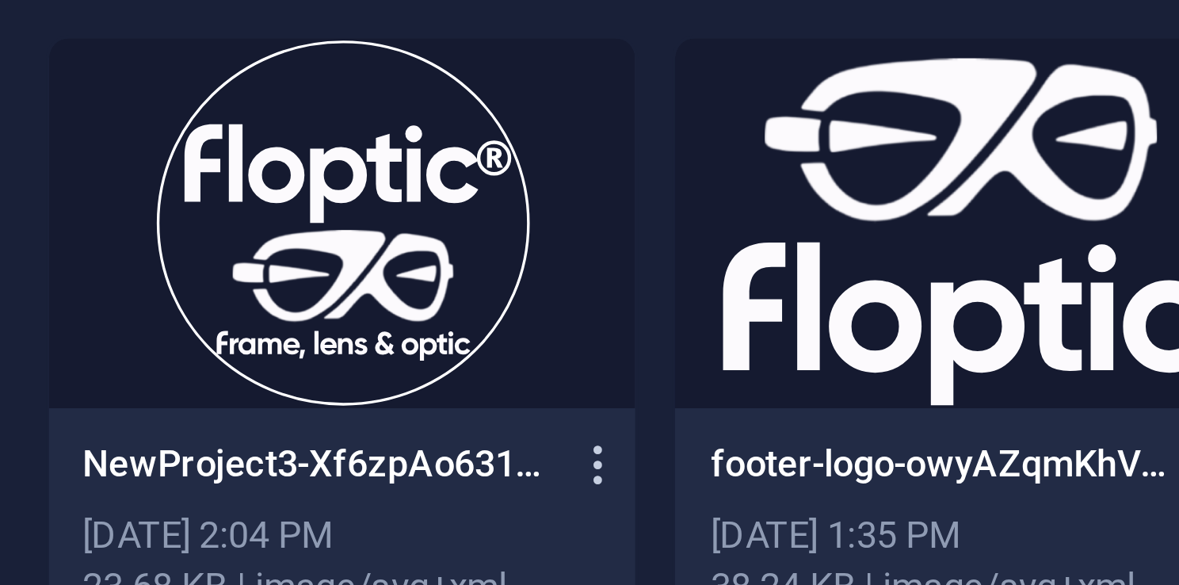
click at [424, 259] on icon "button" at bounding box center [424, 257] width 15 height 14
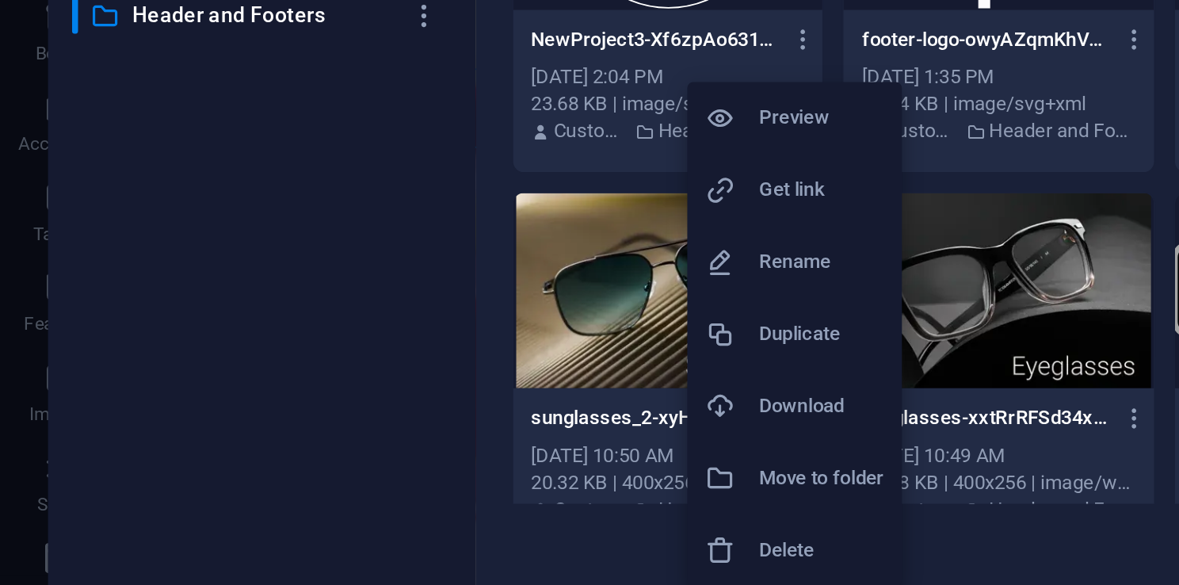
click at [422, 493] on div "Preview Get link Rename Duplicate Download Move to folder Delete" at bounding box center [589, 297] width 1179 height 575
click at [149, 394] on div at bounding box center [589, 292] width 1179 height 585
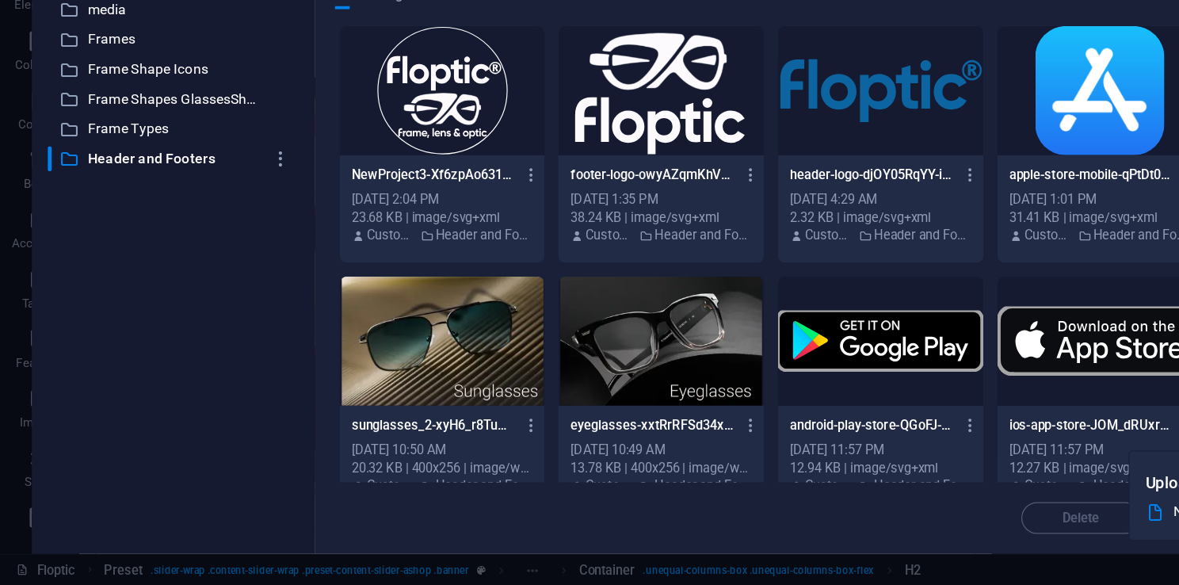
click at [226, 357] on div "​ All files All files ​ Stock photos & videos Stock photos & videos ​ media med…" at bounding box center [138, 307] width 200 height 478
click at [421, 259] on icon "button" at bounding box center [424, 257] width 15 height 14
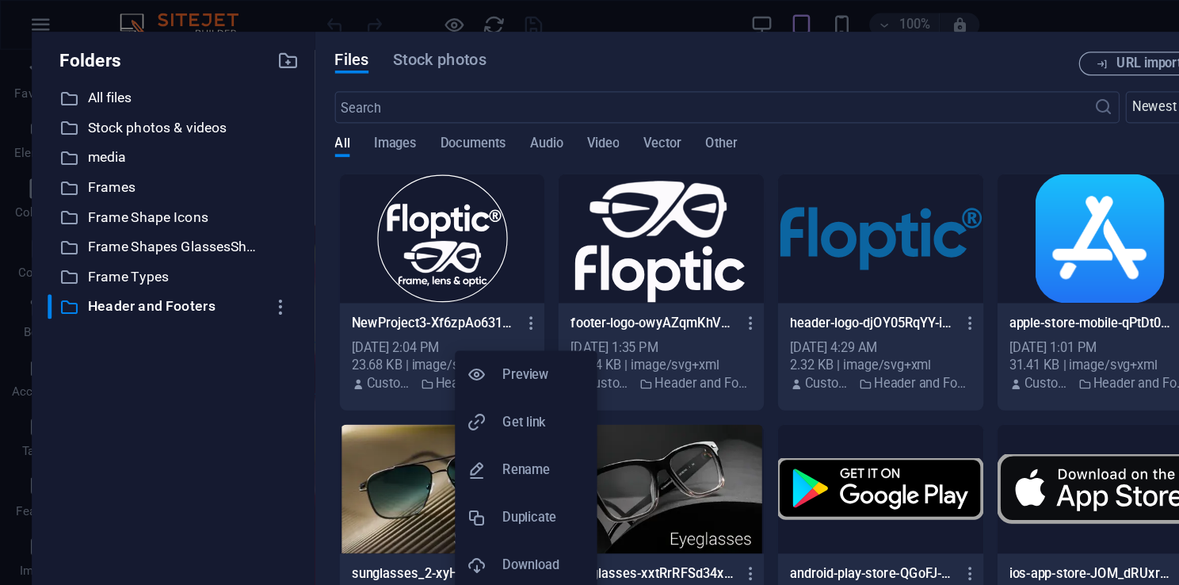
click at [409, 340] on h6 "Get link" at bounding box center [434, 336] width 66 height 19
